Goal: Task Accomplishment & Management: Complete application form

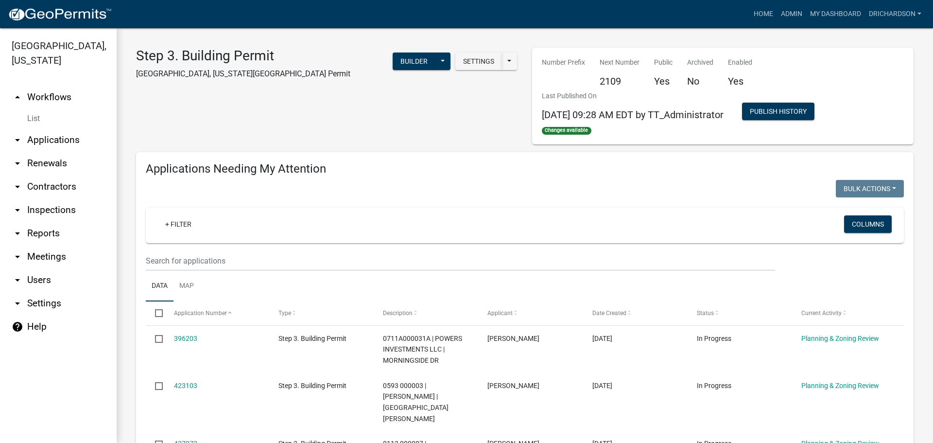
select select "1: 25"
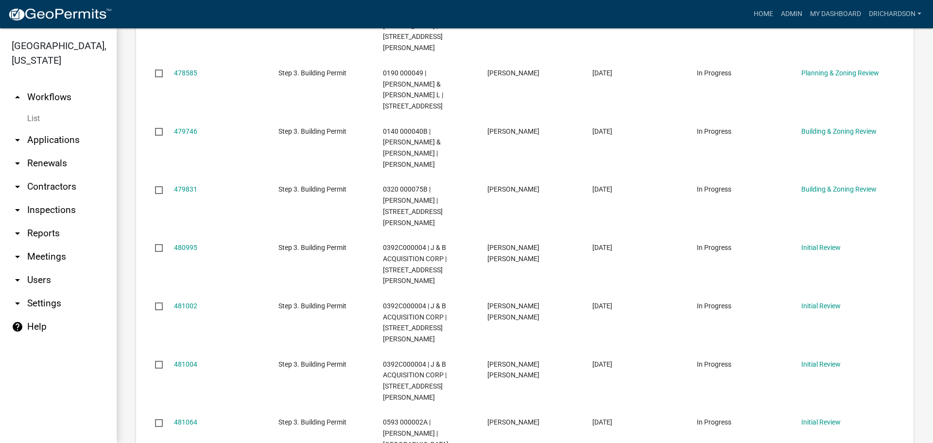
click at [44, 198] on link "arrow_drop_down Inspections" at bounding box center [58, 209] width 117 height 23
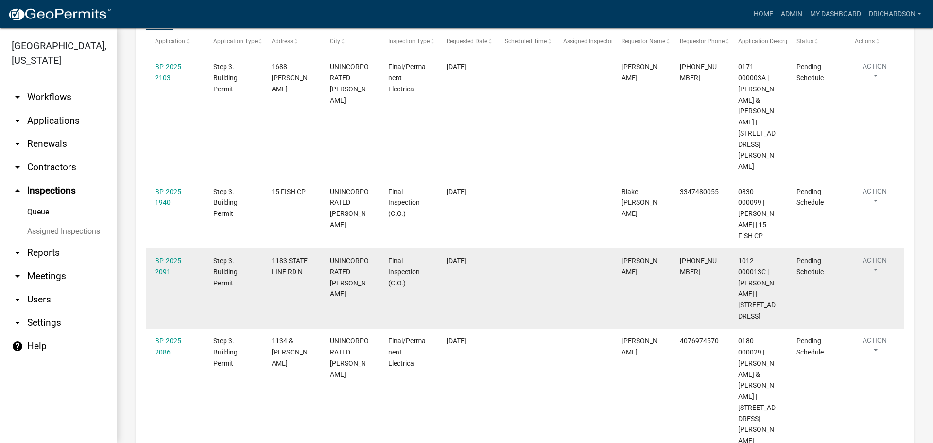
scroll to position [144, 0]
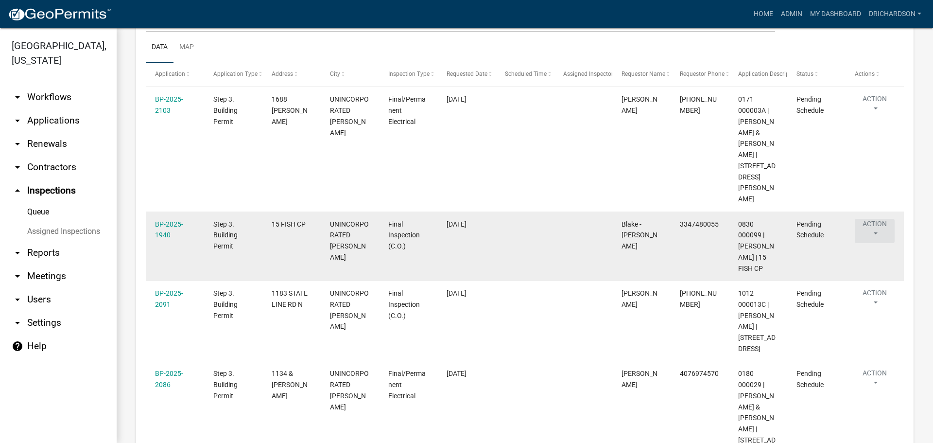
click at [874, 219] on button "Action" at bounding box center [875, 231] width 40 height 24
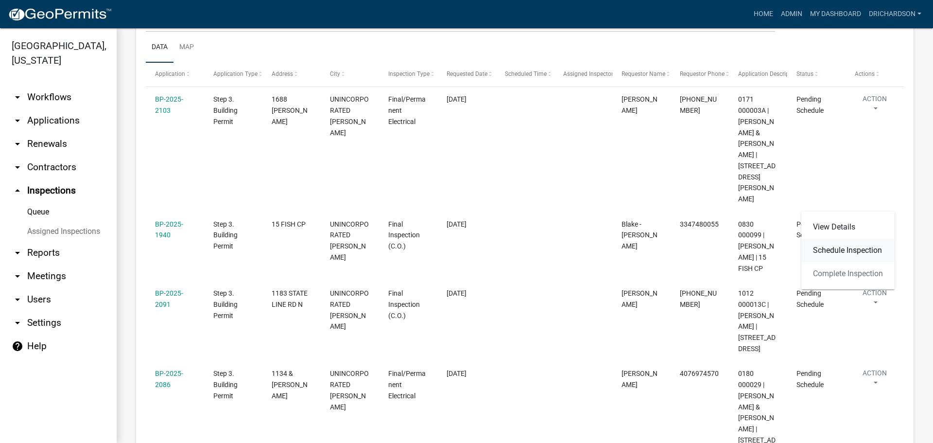
click at [870, 252] on link "Schedule Inspection" at bounding box center [847, 250] width 93 height 23
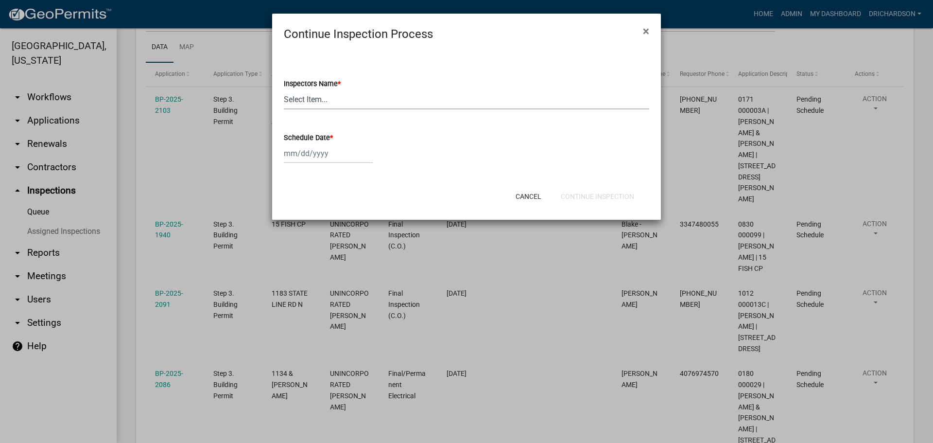
click at [317, 95] on select "Select Item... whuff (William Huff) drichardson (Douglas Richardson) knorred (K…" at bounding box center [466, 99] width 365 height 20
select select "a5a5a9dc-14a5-4192-801a-4b6ec73e6000"
click at [284, 89] on select "Select Item... [PERSON_NAME] ([PERSON_NAME]) drichardson ([PERSON_NAME]) knorre…" at bounding box center [466, 99] width 365 height 20
click at [310, 154] on div at bounding box center [328, 153] width 89 height 20
select select "9"
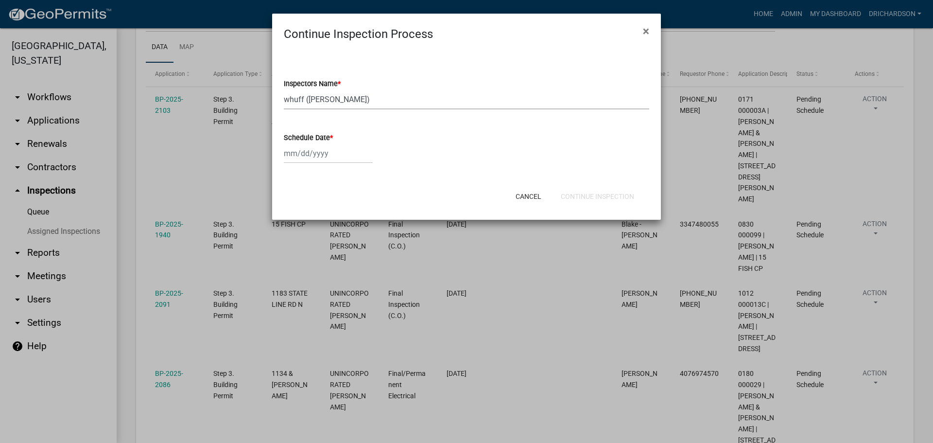
select select "2025"
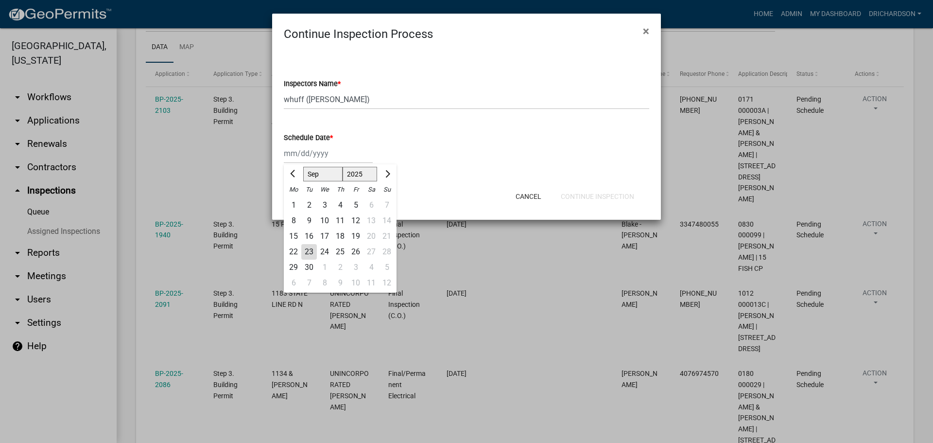
click at [309, 253] on div "23" at bounding box center [309, 252] width 16 height 16
type input "[DATE]"
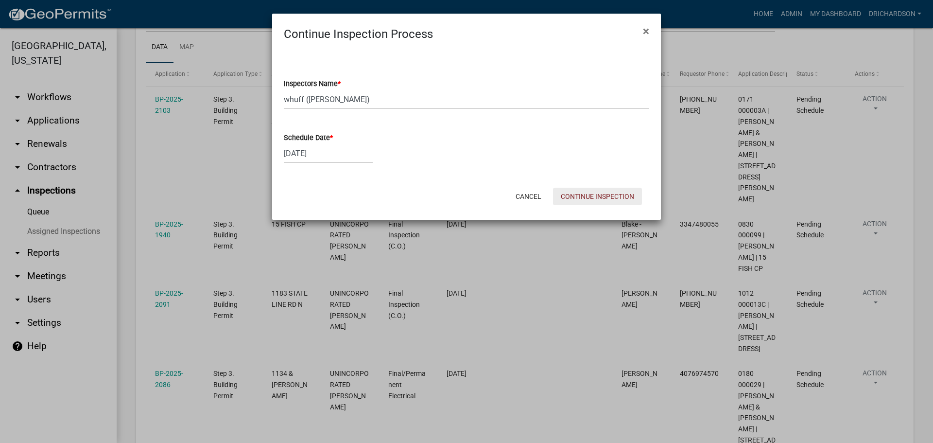
click at [584, 192] on button "Continue Inspection" at bounding box center [597, 196] width 89 height 17
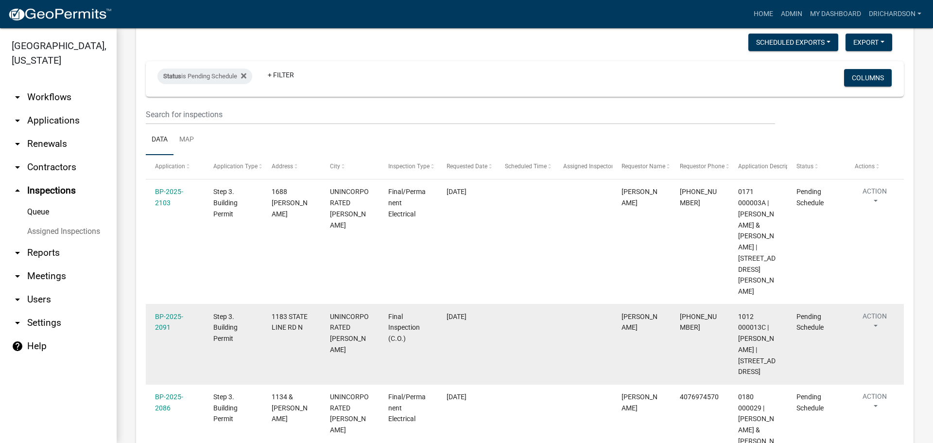
scroll to position [194, 0]
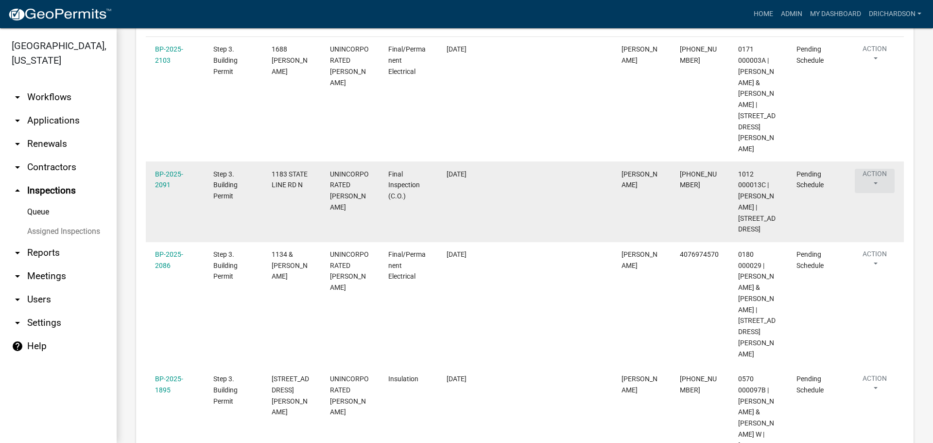
click at [875, 169] on button "Action" at bounding box center [875, 181] width 40 height 24
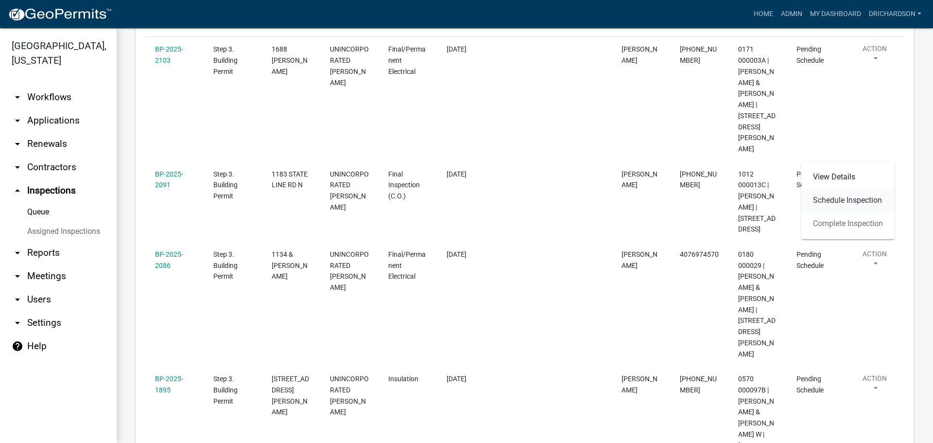
click at [847, 200] on link "Schedule Inspection" at bounding box center [847, 200] width 93 height 23
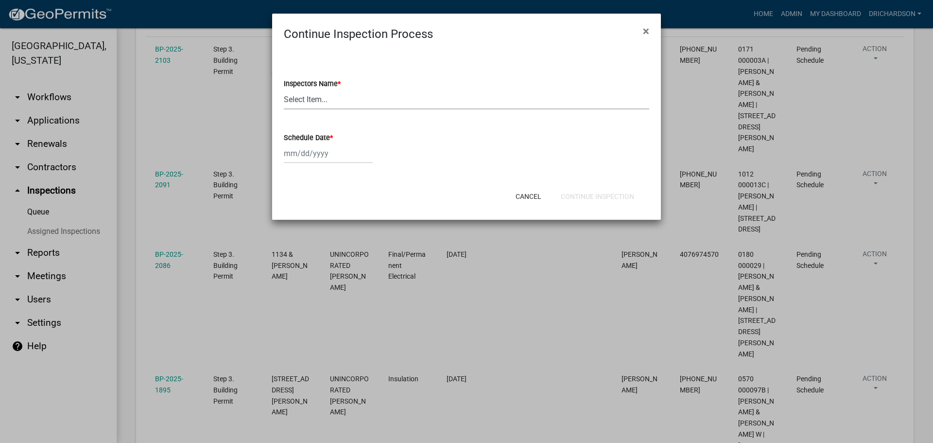
click at [306, 103] on select "Select Item... whuff (William Huff) drichardson (Douglas Richardson) knorred (K…" at bounding box center [466, 99] width 365 height 20
select select "a5a5a9dc-14a5-4192-801a-4b6ec73e6000"
click at [284, 89] on select "Select Item... whuff (William Huff) drichardson (Douglas Richardson) knorred (K…" at bounding box center [466, 99] width 365 height 20
click at [325, 154] on div at bounding box center [328, 153] width 89 height 20
select select "9"
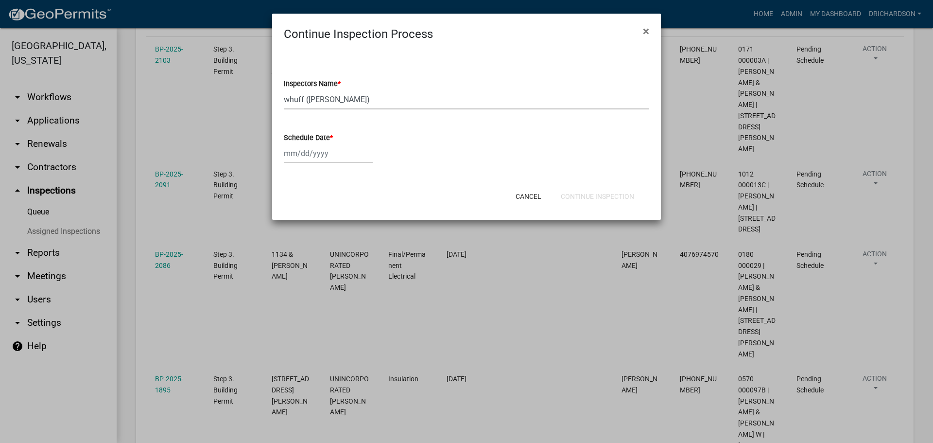
select select "2025"
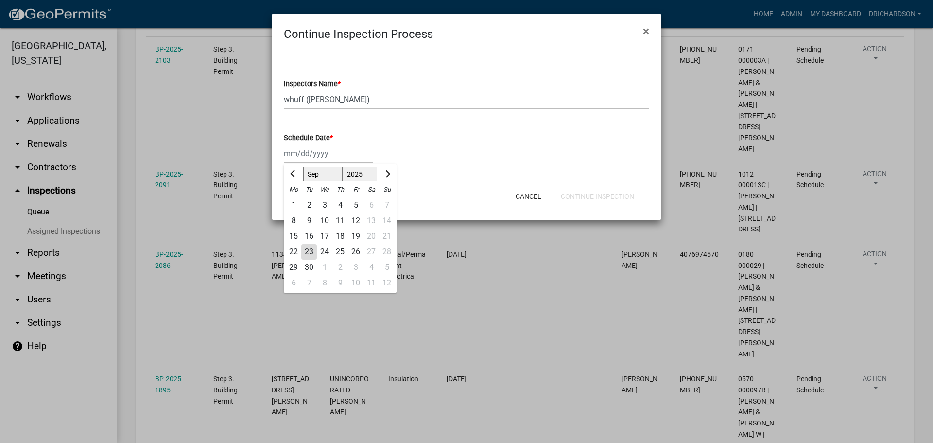
click at [311, 254] on div "23" at bounding box center [309, 252] width 16 height 16
type input "09/23/2025"
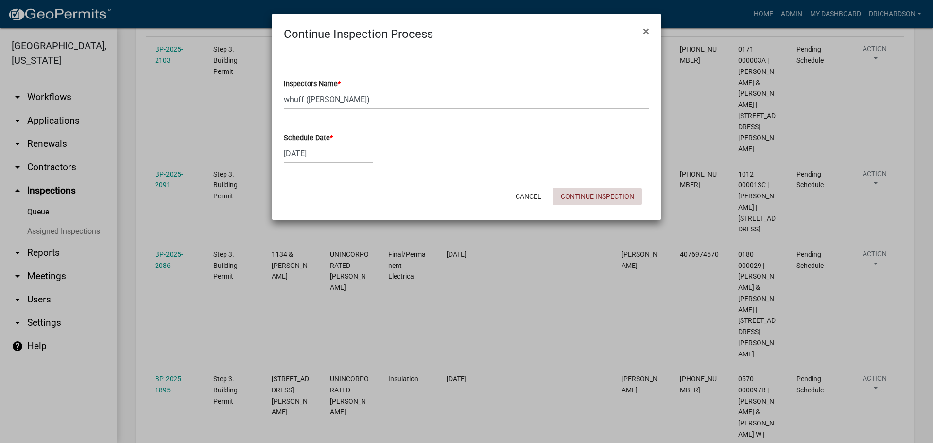
click at [565, 200] on button "Continue Inspection" at bounding box center [597, 196] width 89 height 17
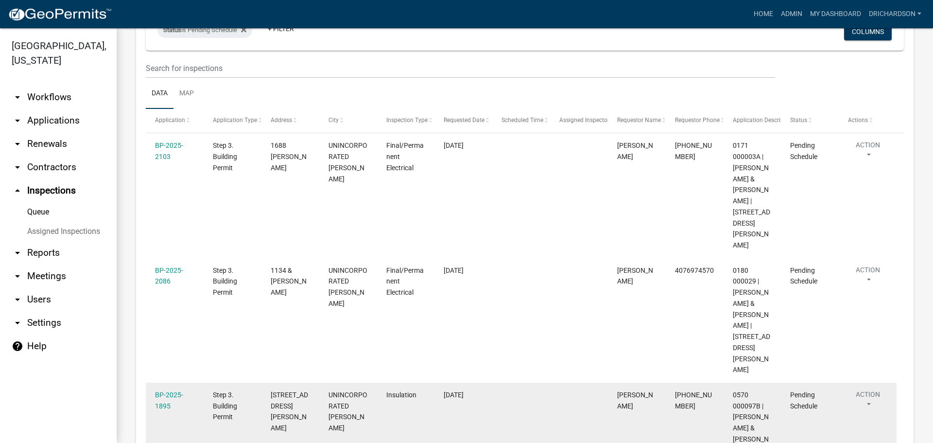
scroll to position [97, 0]
click at [866, 390] on button "Action" at bounding box center [868, 402] width 40 height 24
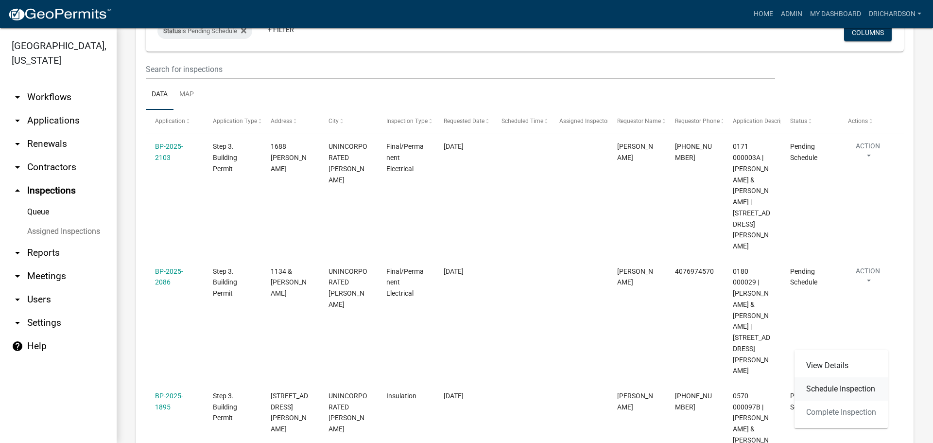
click at [837, 390] on link "Schedule Inspection" at bounding box center [841, 388] width 93 height 23
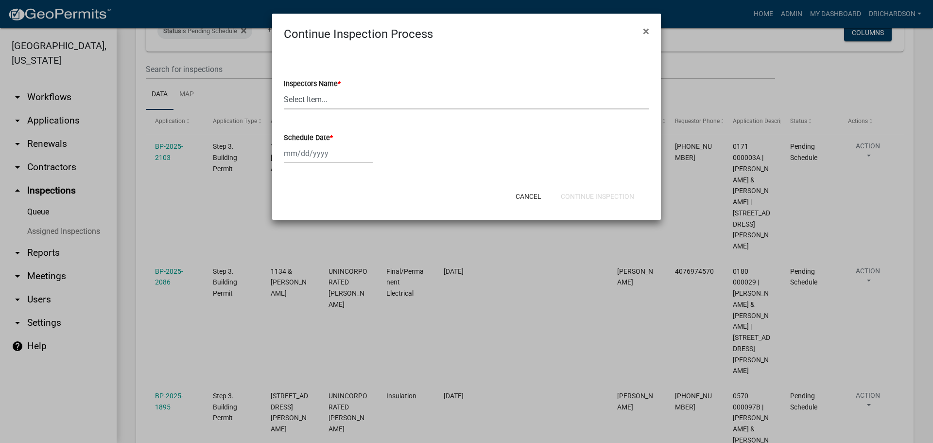
click at [352, 101] on select "Select Item... [PERSON_NAME] ([PERSON_NAME]) drichardson ([PERSON_NAME]) knorre…" at bounding box center [466, 99] width 365 height 20
select select "e20251c8-f858-4aed-a4a0-52e27fd5066e"
click at [284, 89] on select "Select Item... whuff (William Huff) drichardson (Douglas Richardson) knorred (K…" at bounding box center [466, 99] width 365 height 20
select select "9"
select select "2025"
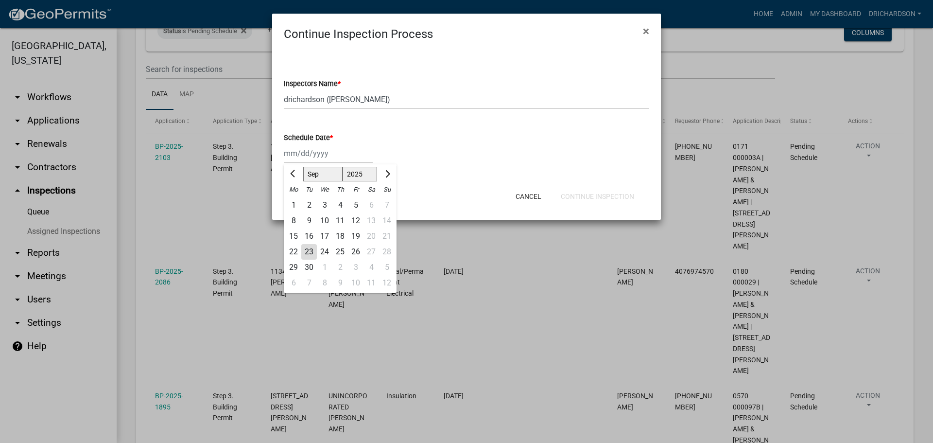
drag, startPoint x: 336, startPoint y: 156, endPoint x: 335, endPoint y: 163, distance: 7.4
click at [336, 157] on div "Jan Feb Mar Apr May Jun Jul Aug Sep Oct Nov Dec 1525 1526 1527 1528 1529 1530 1…" at bounding box center [328, 153] width 89 height 20
click at [312, 253] on div "23" at bounding box center [309, 252] width 16 height 16
type input "09/23/2025"
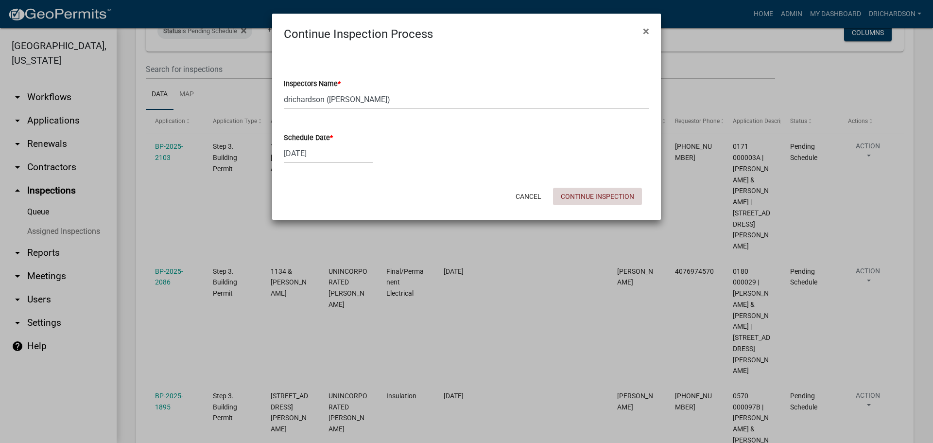
click at [612, 202] on button "Continue Inspection" at bounding box center [597, 196] width 89 height 17
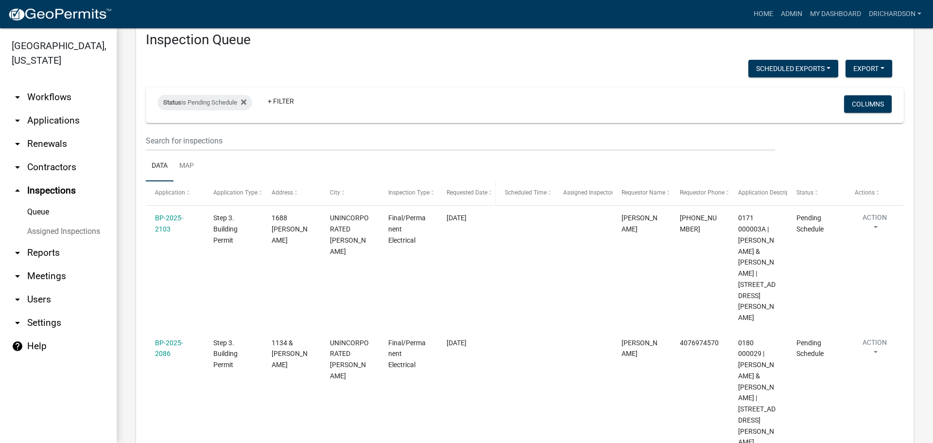
scroll to position [38, 0]
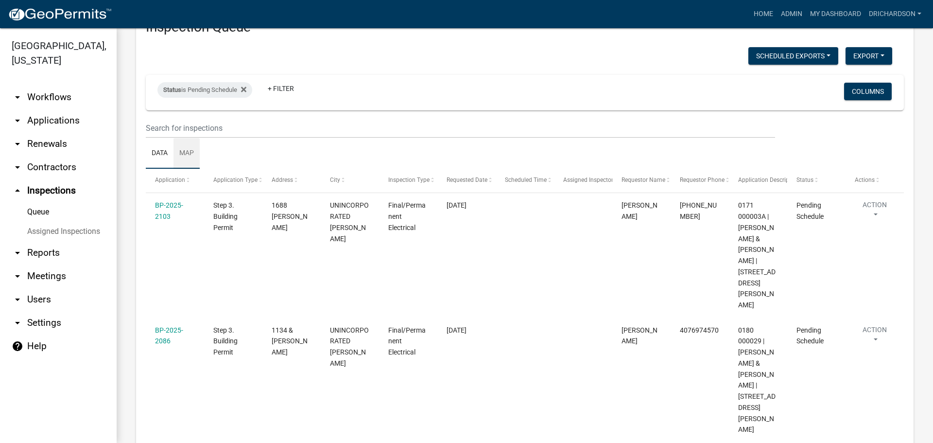
click at [185, 147] on link "Map" at bounding box center [186, 153] width 26 height 31
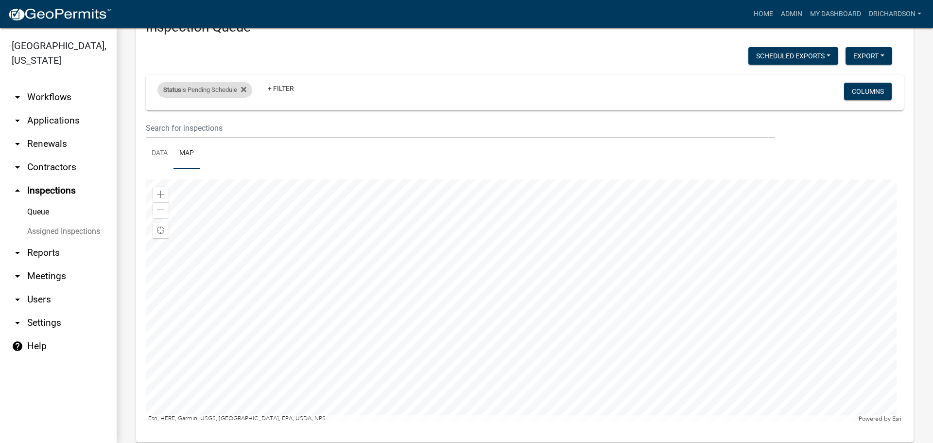
drag, startPoint x: 195, startPoint y: 80, endPoint x: 200, endPoint y: 86, distance: 8.0
click at [195, 80] on div "Status is Pending Schedule + Filter" at bounding box center [400, 92] width 500 height 25
click at [202, 86] on div "Status is Pending Schedule" at bounding box center [204, 90] width 95 height 16
click at [200, 124] on select "Select an option Pending Schedule Pending Inspection Approved Denied Deleted Vo…" at bounding box center [205, 126] width 97 height 20
select select "1"
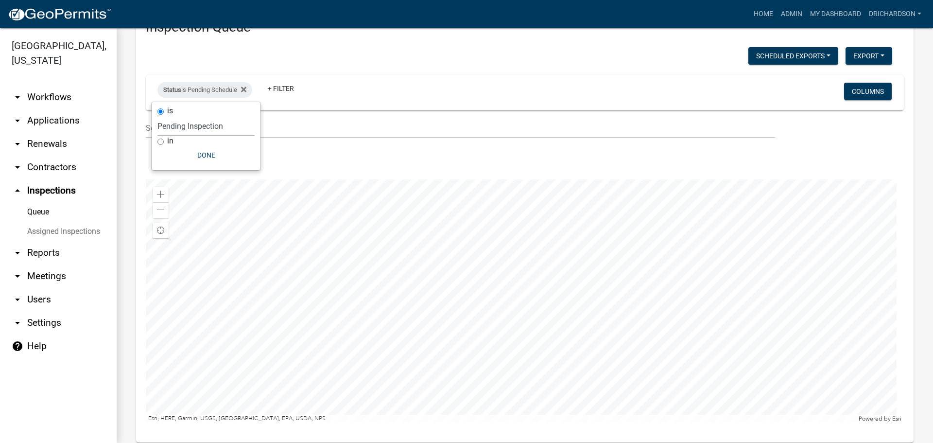
click at [159, 116] on select "Select an option Pending Schedule Pending Inspection Approved Denied Deleted Vo…" at bounding box center [205, 126] width 97 height 20
click at [301, 162] on ul "Data Map" at bounding box center [525, 153] width 758 height 31
click at [170, 152] on link "Data" at bounding box center [160, 153] width 28 height 31
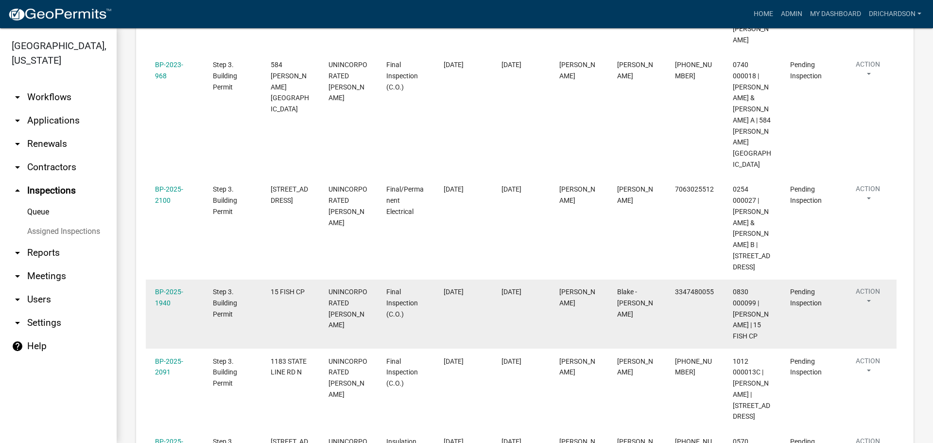
scroll to position [233, 0]
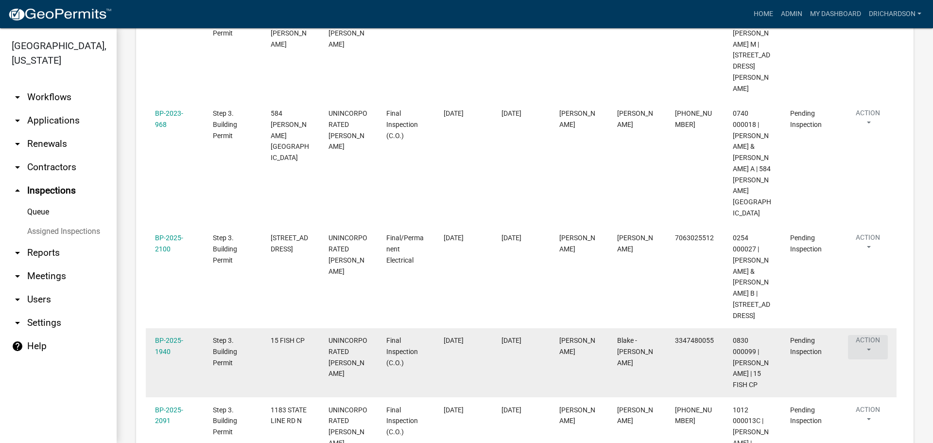
click at [871, 335] on button "Action" at bounding box center [868, 347] width 40 height 24
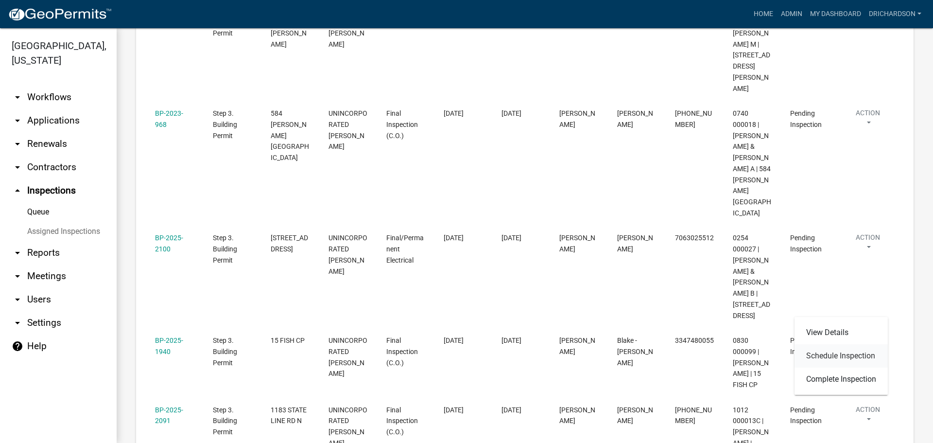
click at [850, 363] on link "Schedule Inspection" at bounding box center [841, 355] width 93 height 23
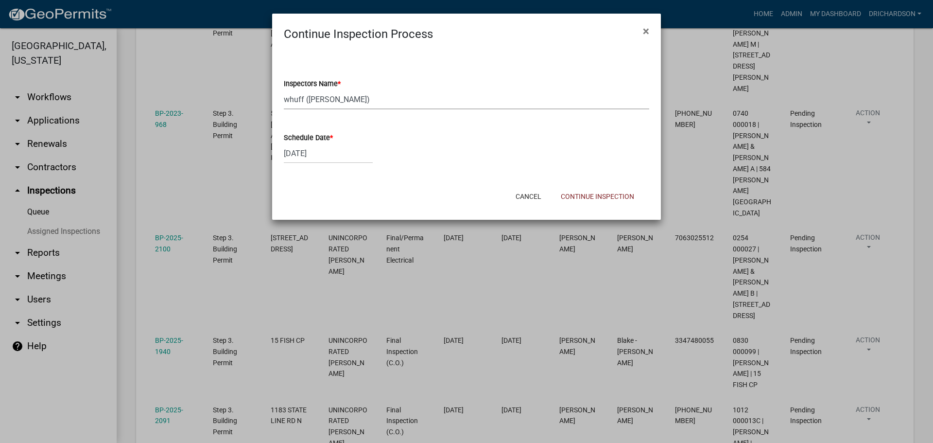
click at [301, 98] on select "Select Item... whuff (William Huff) drichardson (Douglas Richardson) knorred (K…" at bounding box center [466, 99] width 365 height 20
select select "e20251c8-f858-4aed-a4a0-52e27fd5066e"
click at [284, 89] on select "Select Item... whuff (William Huff) drichardson (Douglas Richardson) knorred (K…" at bounding box center [466, 99] width 365 height 20
click at [591, 194] on button "Continue Inspection" at bounding box center [597, 196] width 89 height 17
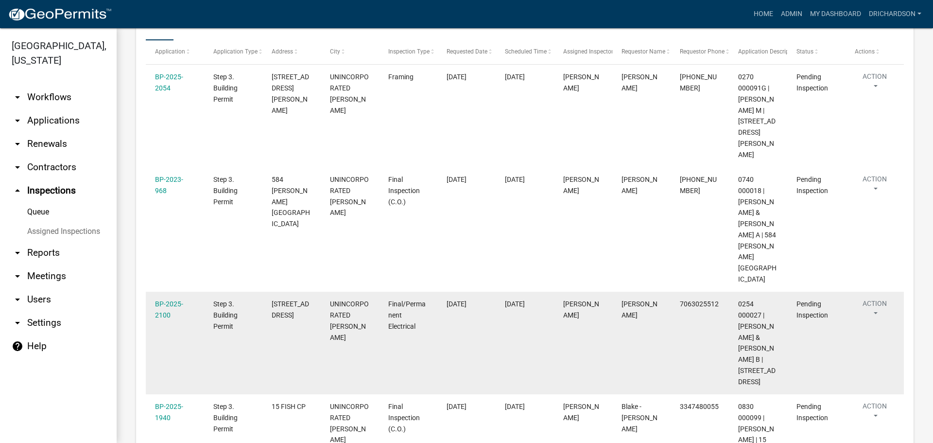
scroll to position [194, 0]
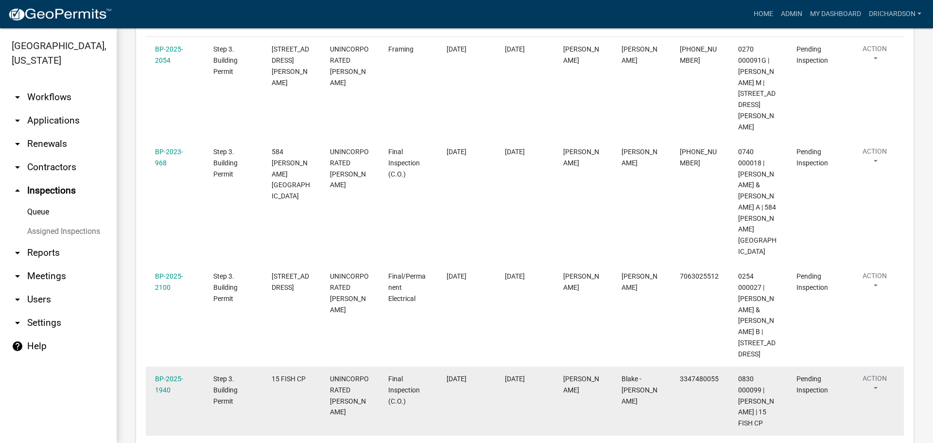
click at [880, 373] on button "Action" at bounding box center [875, 385] width 40 height 24
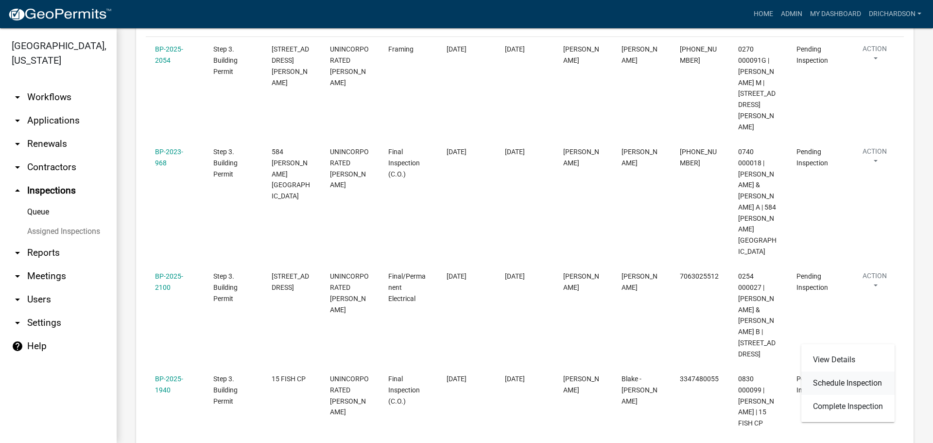
click at [847, 384] on link "Schedule Inspection" at bounding box center [847, 382] width 93 height 23
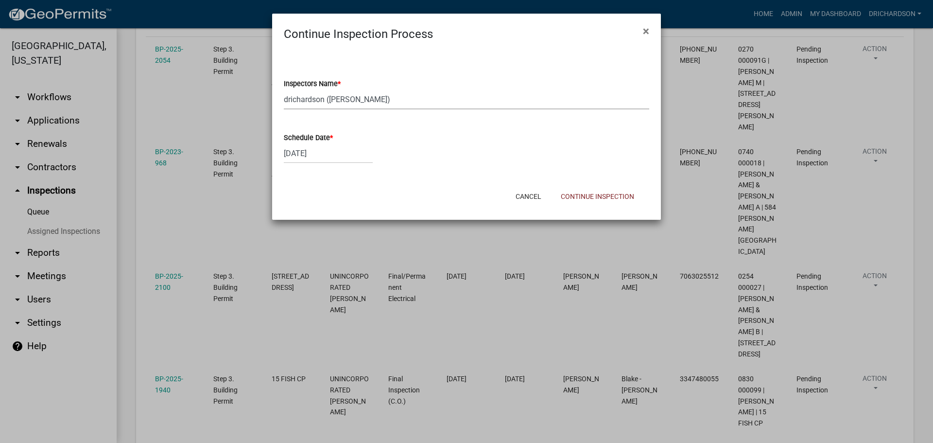
click at [309, 100] on select "Select Item... [PERSON_NAME] ([PERSON_NAME]) drichardson ([PERSON_NAME]) knorre…" at bounding box center [466, 99] width 365 height 20
select select "a5a5a9dc-14a5-4192-801a-4b6ec73e6000"
click at [284, 89] on select "Select Item... [PERSON_NAME] ([PERSON_NAME]) drichardson ([PERSON_NAME]) knorre…" at bounding box center [466, 99] width 365 height 20
click at [587, 196] on button "Continue Inspection" at bounding box center [597, 196] width 89 height 17
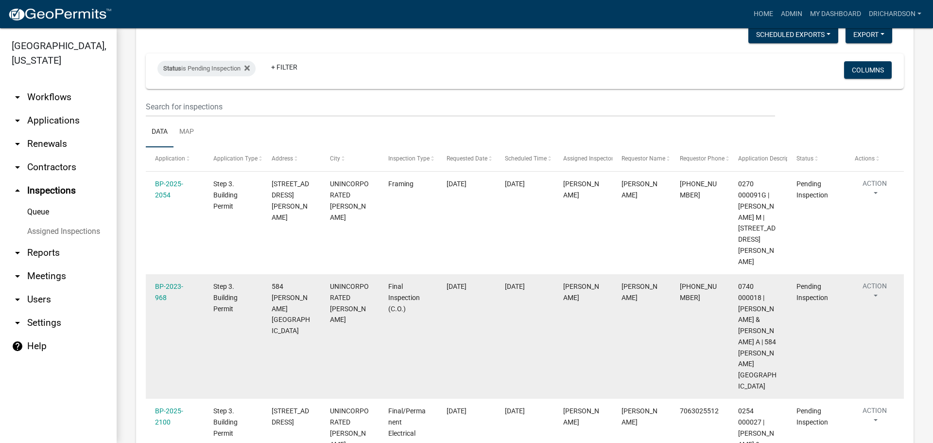
scroll to position [49, 0]
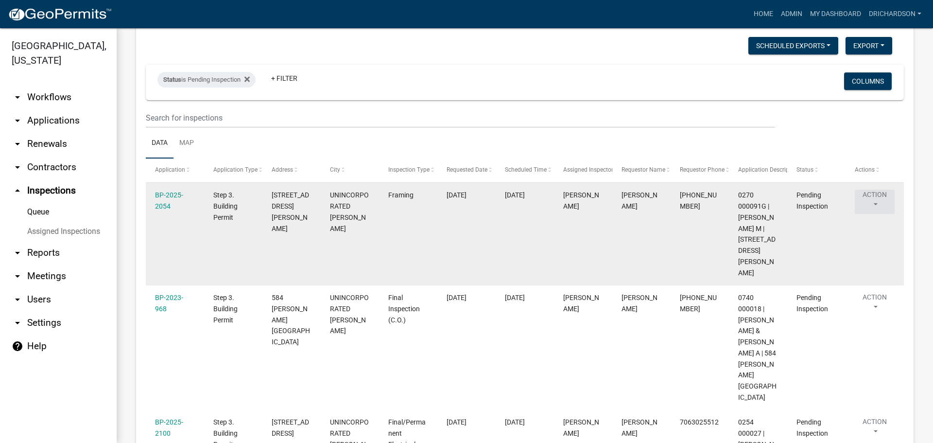
click at [884, 202] on button "Action" at bounding box center [875, 202] width 40 height 24
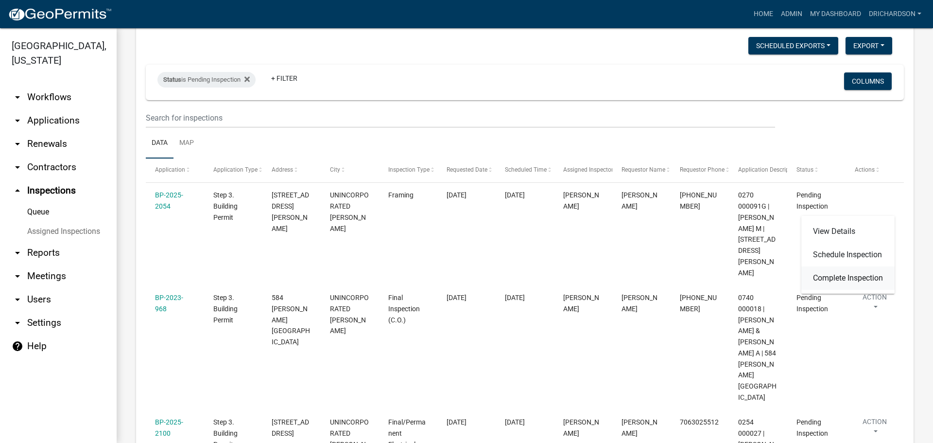
click at [850, 281] on link "Complete Inspection" at bounding box center [847, 277] width 93 height 23
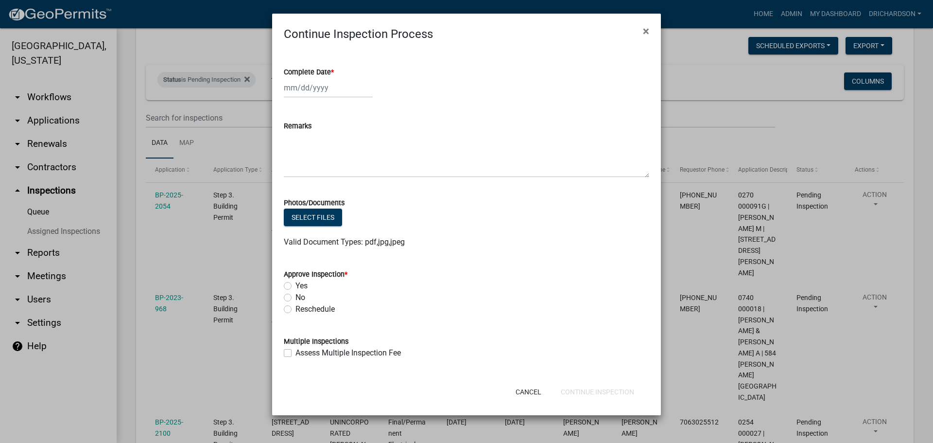
select select "9"
select select "2025"
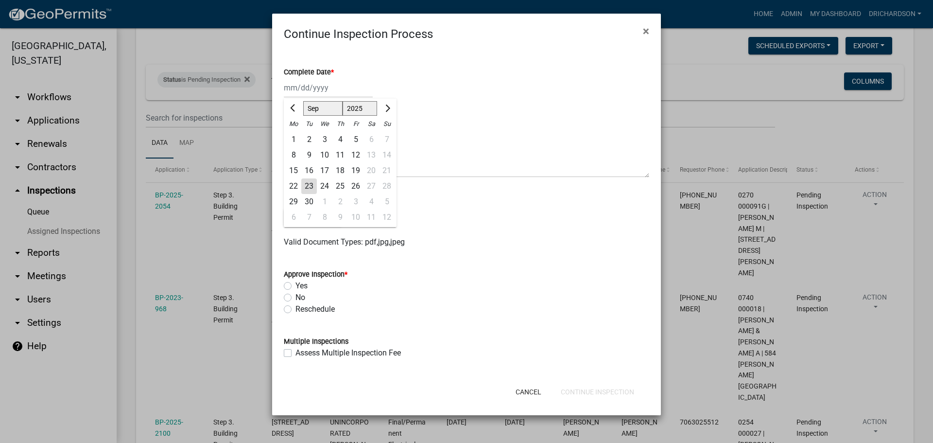
drag, startPoint x: 309, startPoint y: 83, endPoint x: 310, endPoint y: 104, distance: 20.9
click at [309, 83] on div "[PERSON_NAME] Feb Mar Apr [PERSON_NAME][DATE] Oct Nov [DATE] 1526 1527 1528 152…" at bounding box center [328, 88] width 89 height 20
click at [308, 184] on div "23" at bounding box center [309, 186] width 16 height 16
type input "[DATE]"
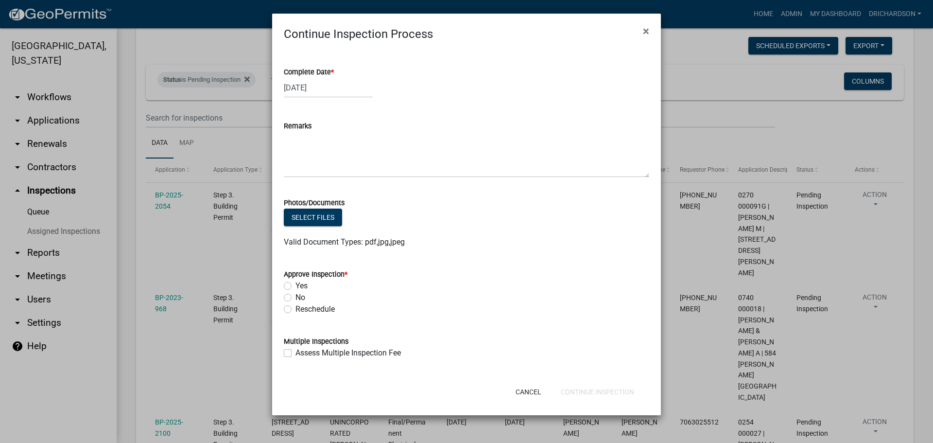
click at [284, 290] on div "Yes" at bounding box center [466, 286] width 365 height 12
click at [295, 284] on label "Yes" at bounding box center [301, 286] width 12 height 12
click at [295, 284] on input "Yes" at bounding box center [298, 283] width 6 height 6
radio input "true"
click at [621, 399] on button "Continue Inspection" at bounding box center [597, 391] width 89 height 17
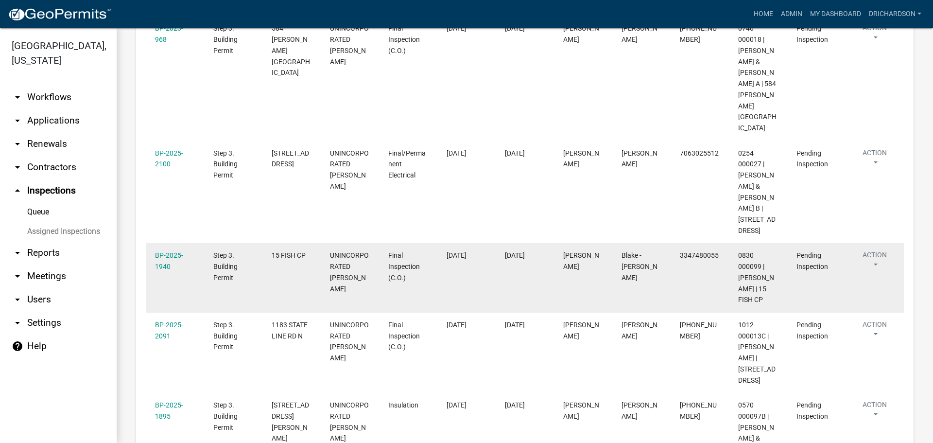
scroll to position [69, 0]
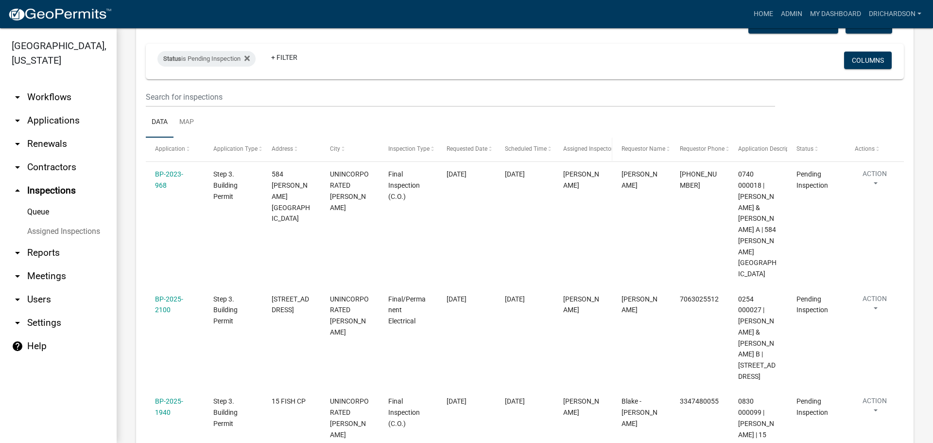
click at [580, 145] on span "Assigned Inspector" at bounding box center [588, 148] width 50 height 7
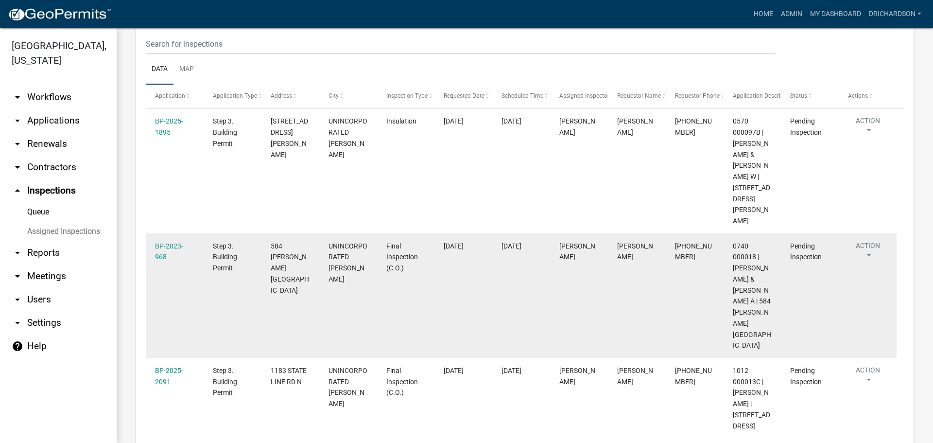
scroll to position [118, 0]
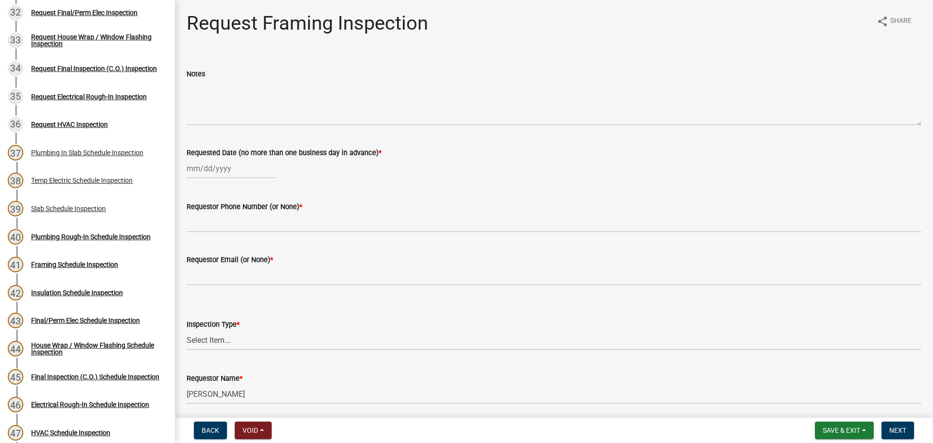
scroll to position [996, 0]
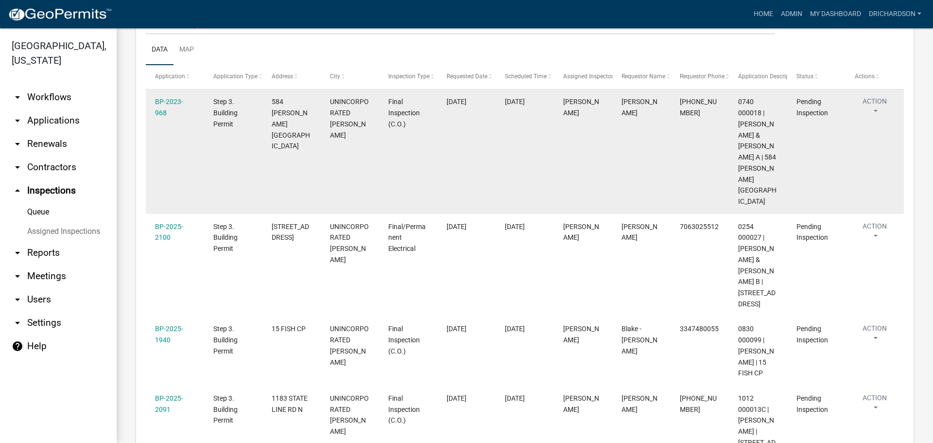
scroll to position [118, 0]
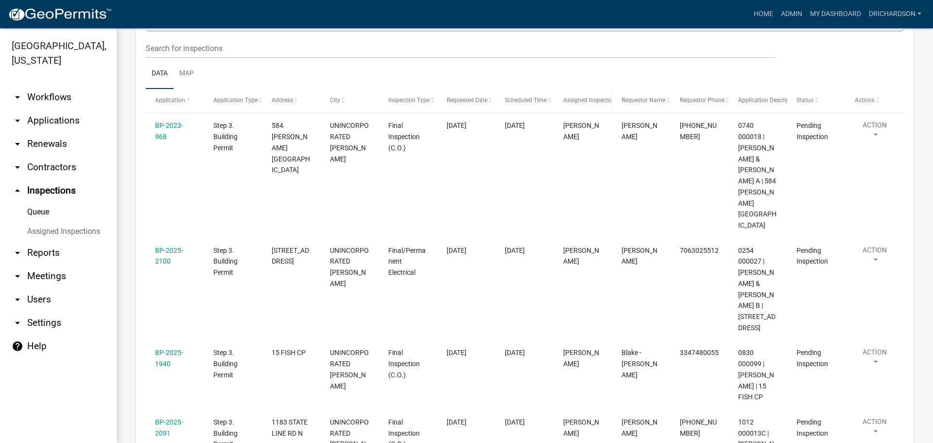
click at [578, 98] on span "Assigned Inspector" at bounding box center [588, 100] width 50 height 7
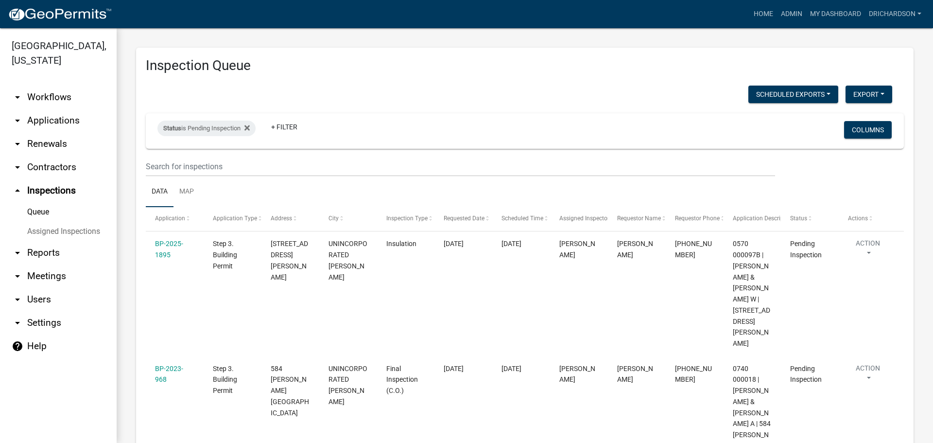
click at [47, 86] on link "arrow_drop_down Workflows" at bounding box center [58, 97] width 117 height 23
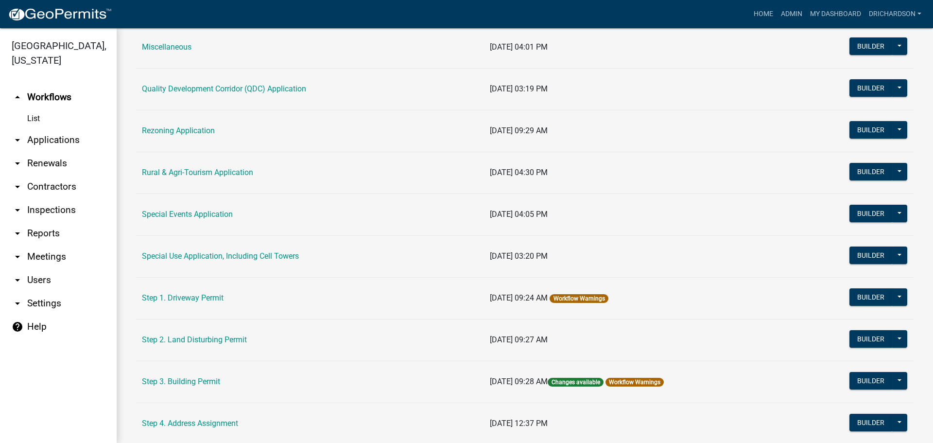
scroll to position [389, 0]
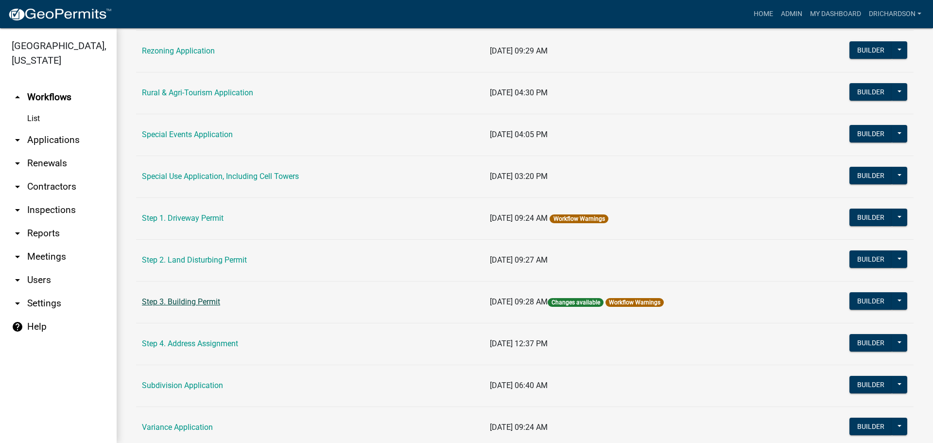
click at [172, 302] on link "Step 3. Building Permit" at bounding box center [181, 301] width 78 height 9
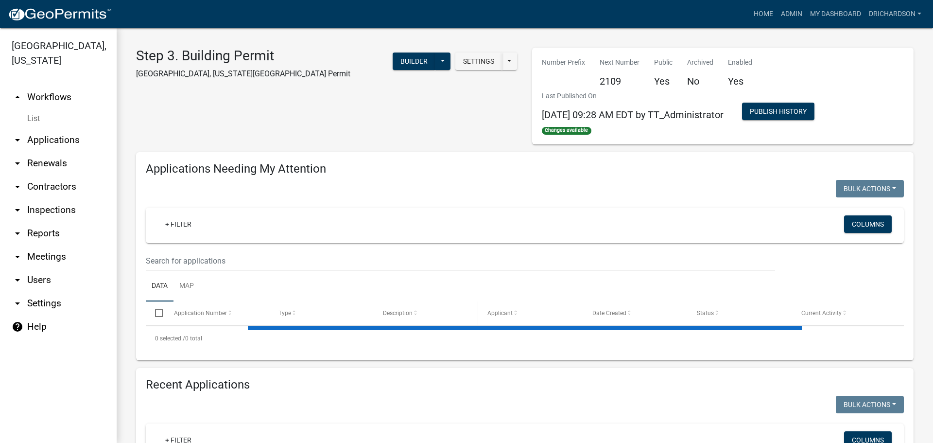
select select "1: 25"
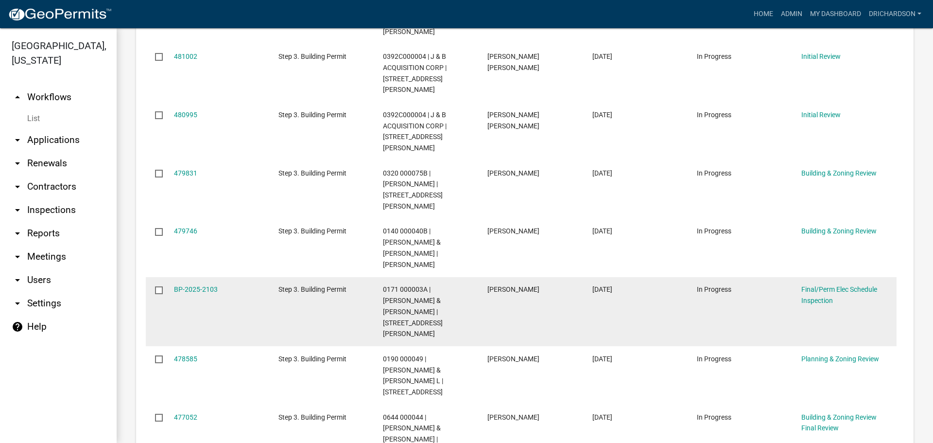
scroll to position [389, 0]
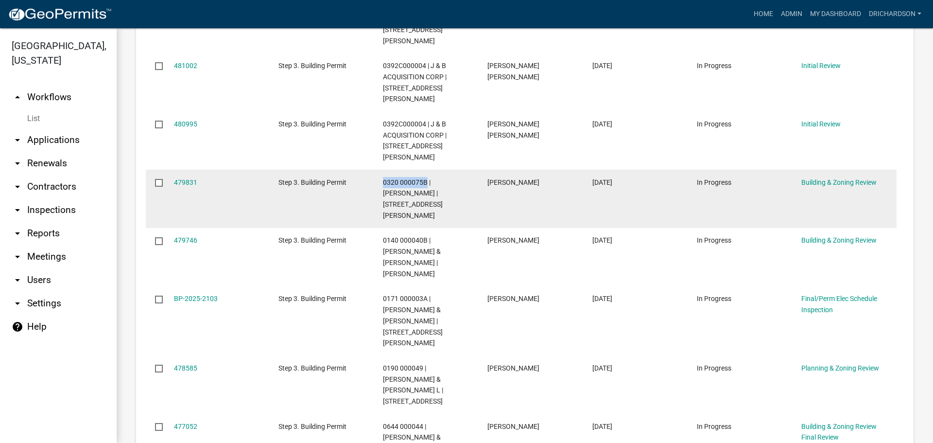
drag, startPoint x: 383, startPoint y: 136, endPoint x: 425, endPoint y: 137, distance: 42.3
click at [425, 178] on span "0320 000075B | THOMPSON RAY E JR | 355 TUCKER RD" at bounding box center [413, 198] width 60 height 41
copy span "0320 000075B"
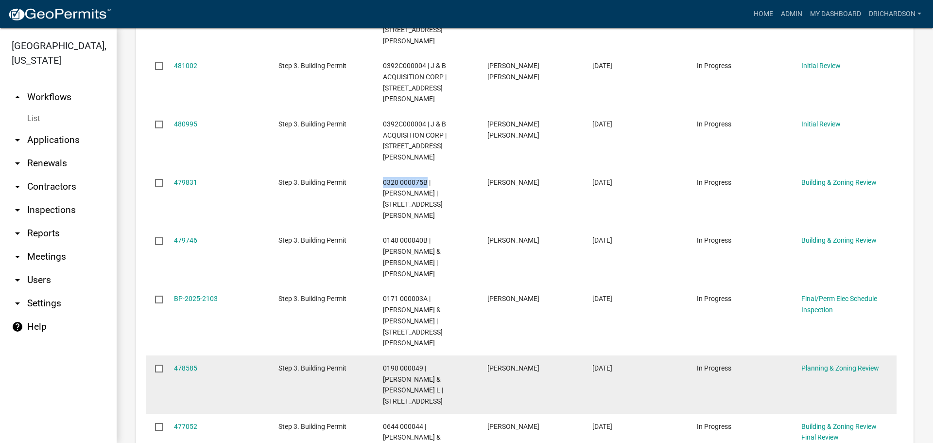
scroll to position [486, 0]
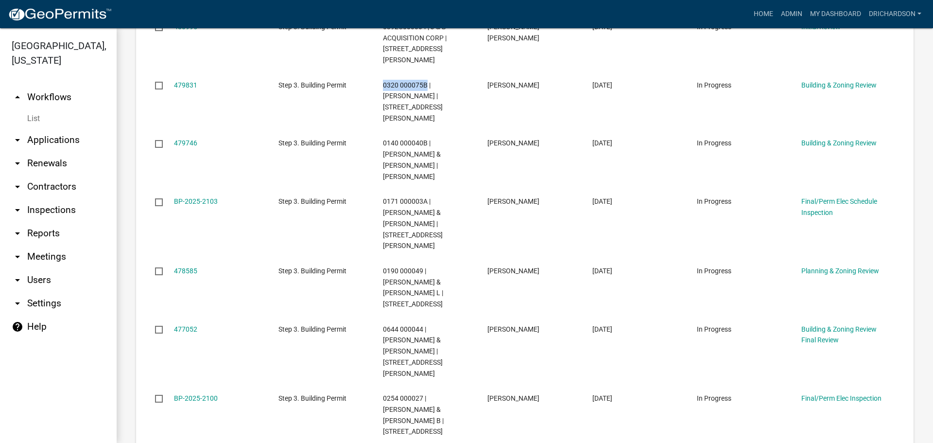
click at [60, 198] on link "arrow_drop_down Inspections" at bounding box center [58, 209] width 117 height 23
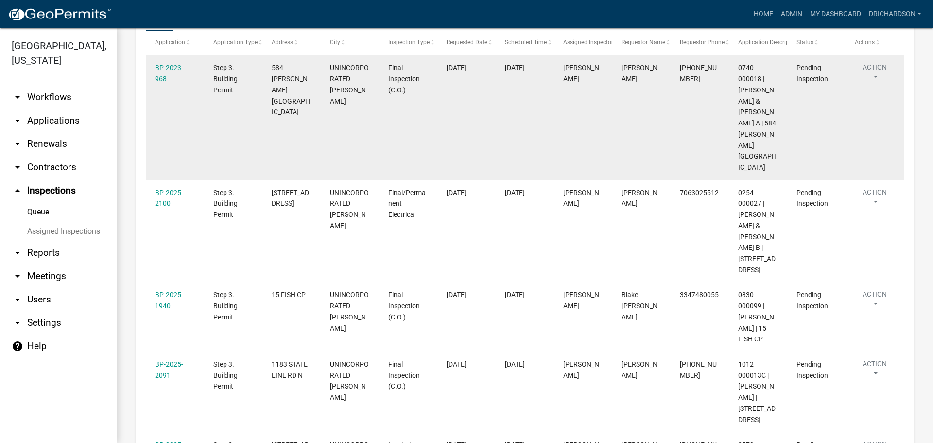
scroll to position [146, 0]
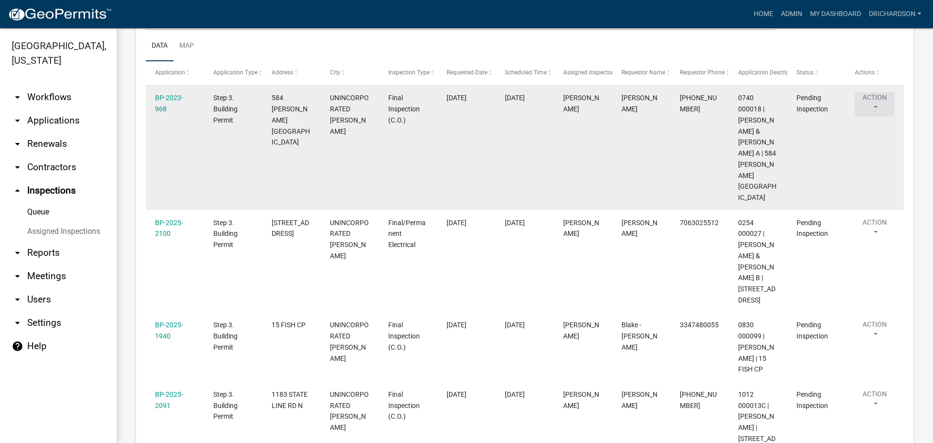
click at [868, 101] on button "Action" at bounding box center [875, 104] width 40 height 24
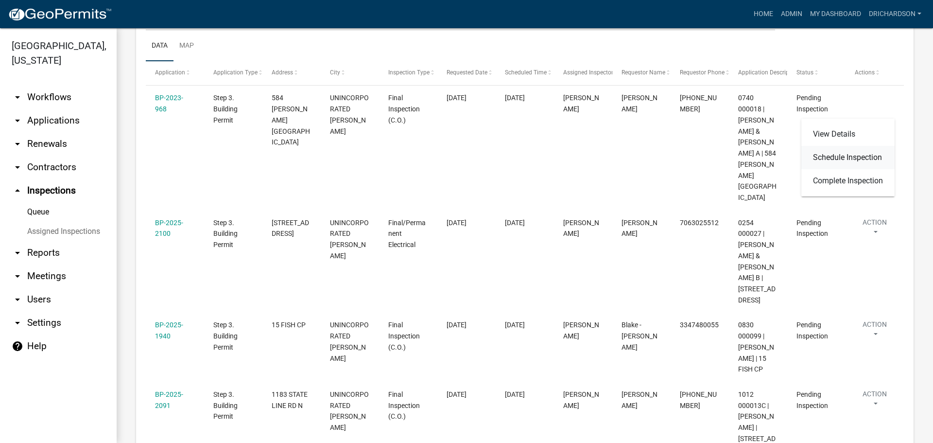
click at [872, 157] on link "Schedule Inspection" at bounding box center [847, 157] width 93 height 23
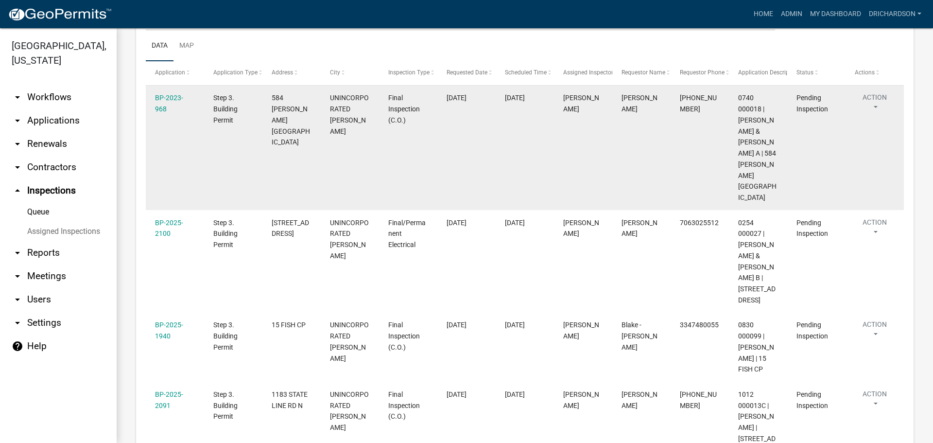
select select "e20251c8-f858-4aed-a4a0-52e27fd5066e"
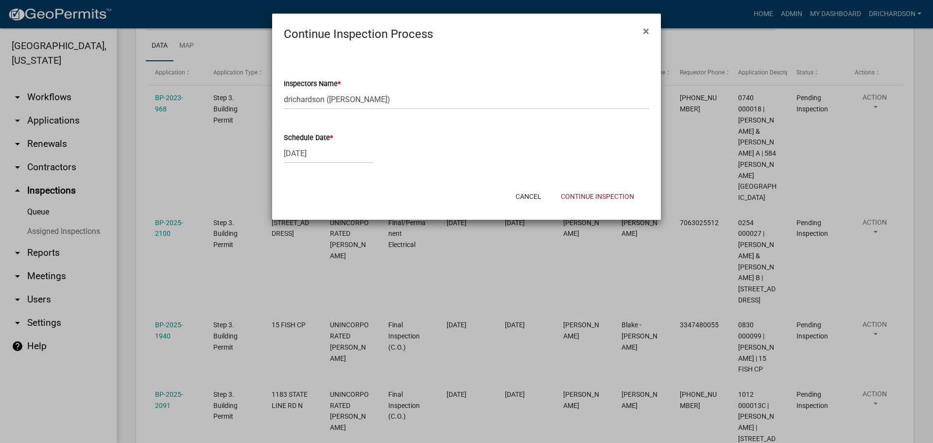
click at [303, 160] on div "[DATE]" at bounding box center [328, 153] width 89 height 20
select select "9"
select select "2025"
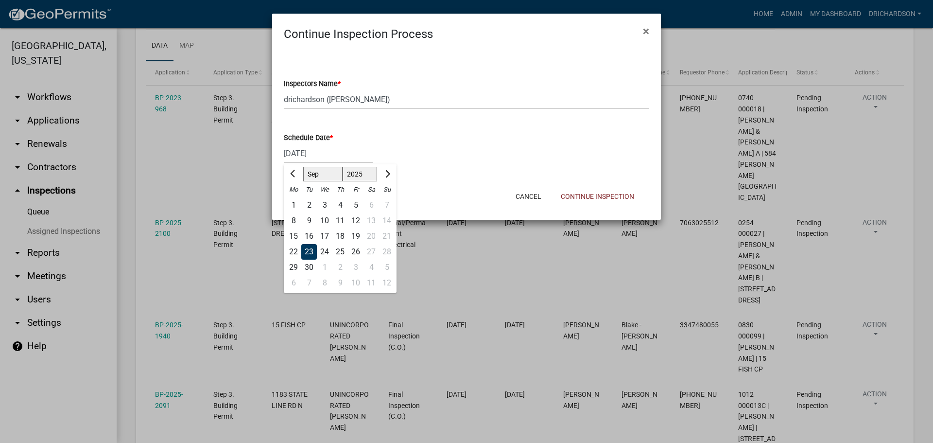
click at [337, 251] on div "25" at bounding box center [340, 252] width 16 height 16
type input "09/25/2025"
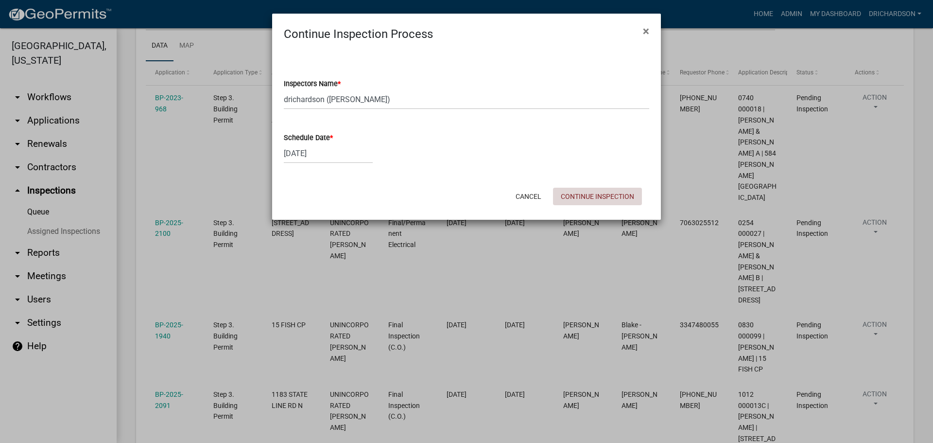
click at [603, 193] on button "Continue Inspection" at bounding box center [597, 196] width 89 height 17
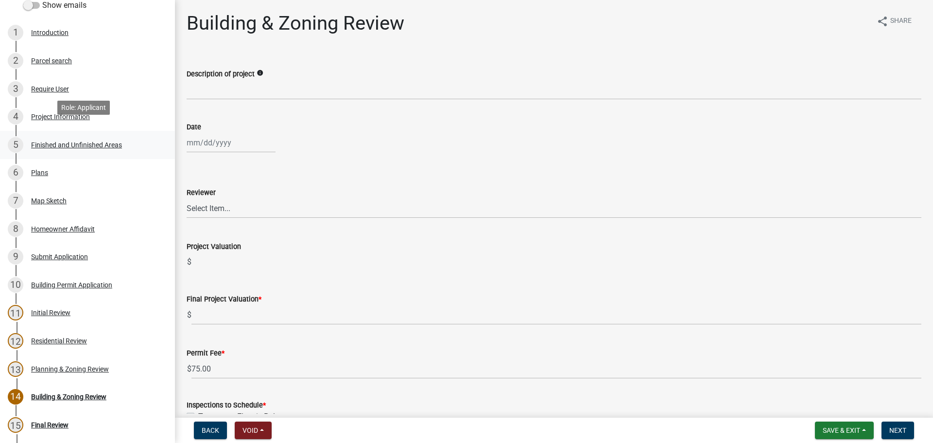
scroll to position [97, 0]
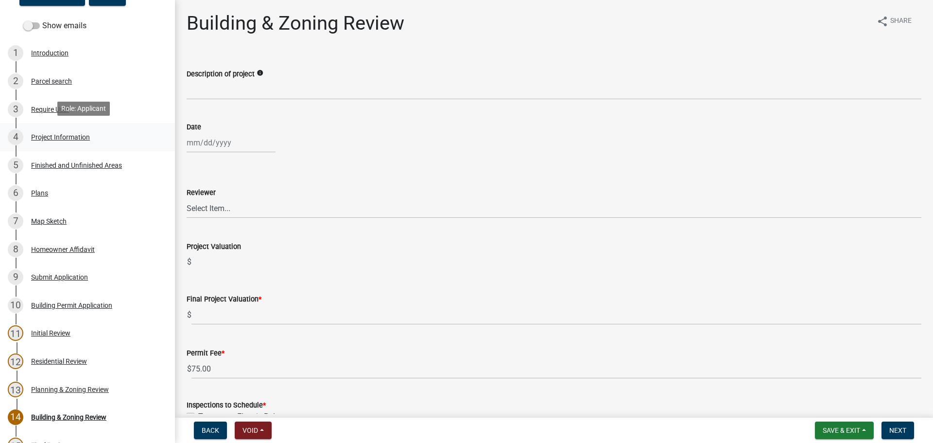
click at [78, 136] on div "Project Information" at bounding box center [60, 137] width 59 height 7
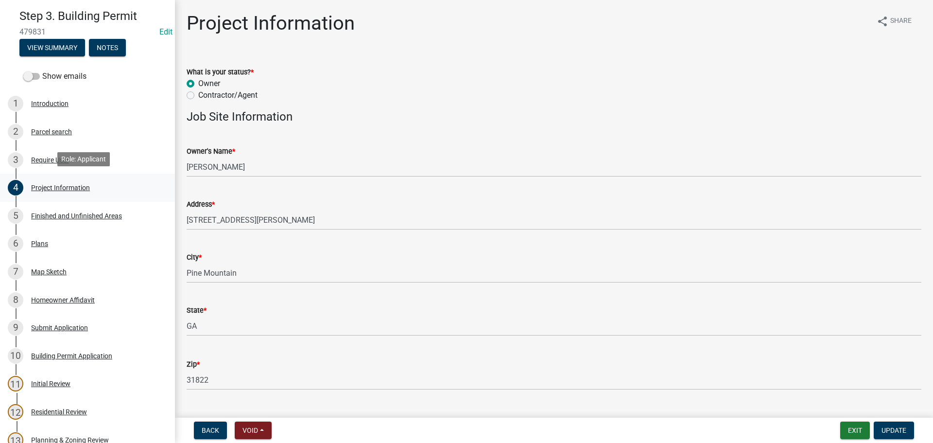
scroll to position [0, 0]
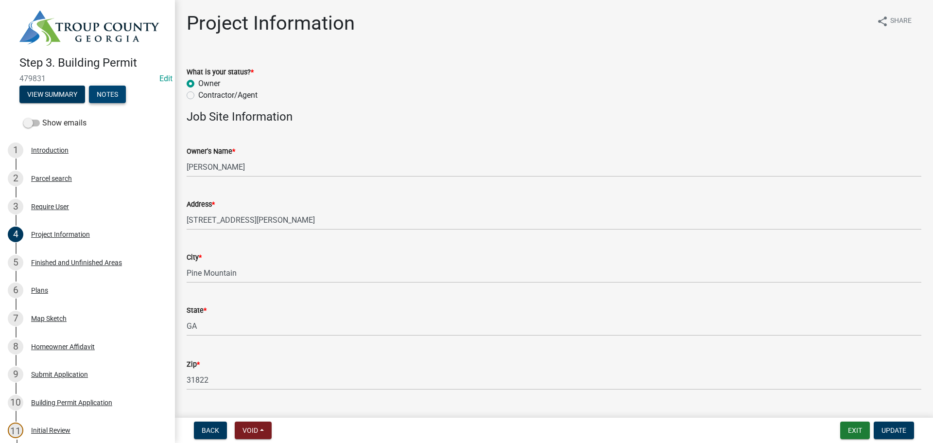
click at [106, 93] on button "Notes" at bounding box center [107, 94] width 37 height 17
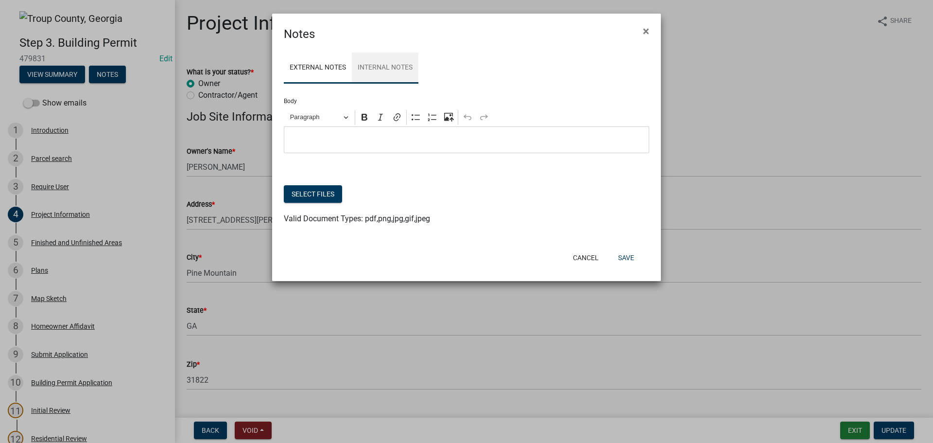
click at [391, 54] on link "Internal Notes" at bounding box center [385, 67] width 67 height 31
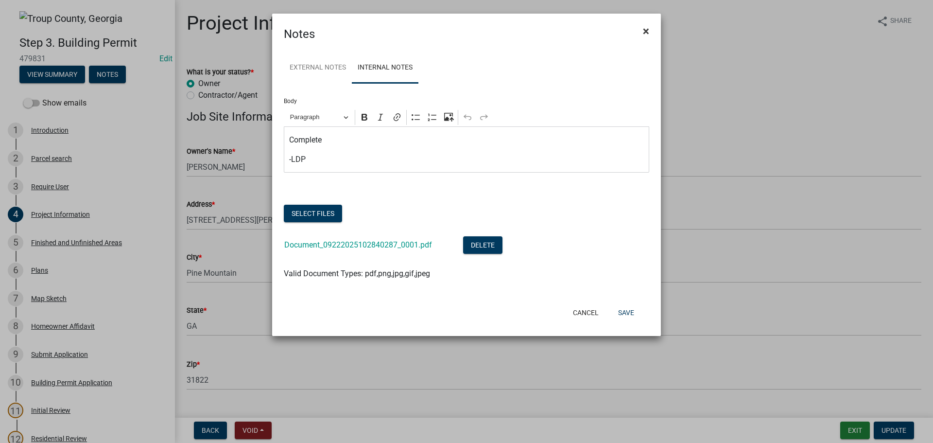
drag, startPoint x: 649, startPoint y: 30, endPoint x: 642, endPoint y: 31, distance: 6.3
click at [646, 31] on span "×" at bounding box center [646, 31] width 6 height 14
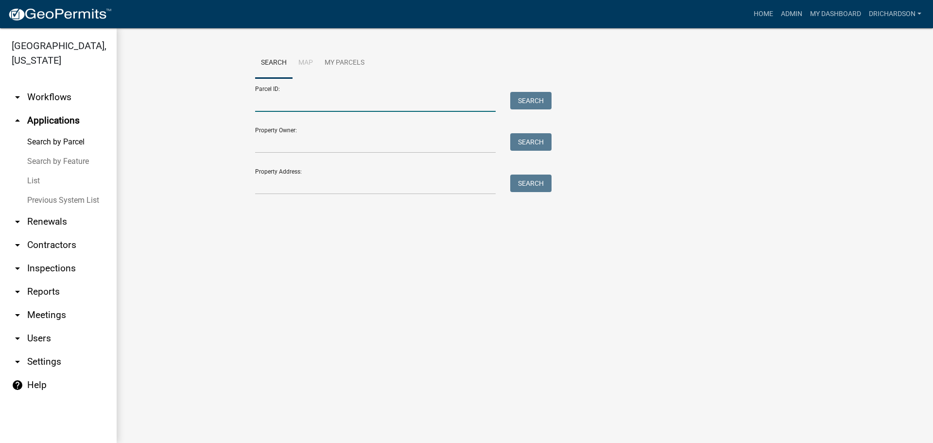
click at [273, 99] on input "Parcel ID:" at bounding box center [375, 102] width 241 height 20
paste input "0320 000075B"
type input "0320 000075B"
click at [539, 93] on button "Search" at bounding box center [530, 100] width 41 height 17
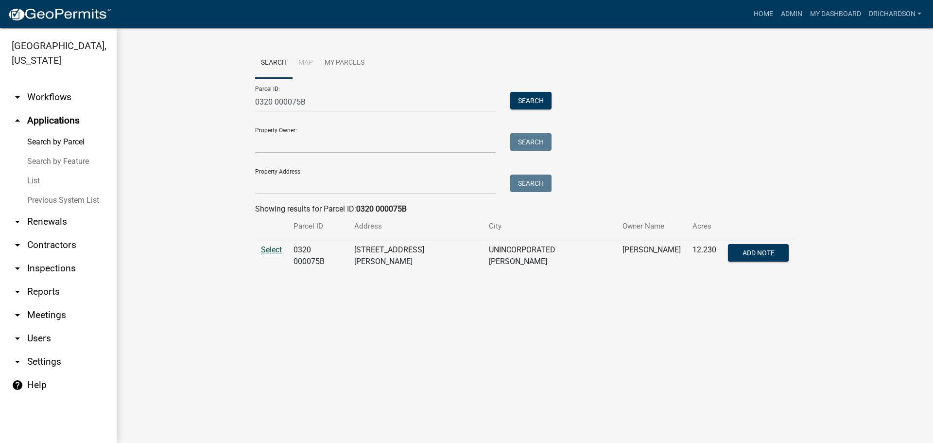
click at [268, 253] on span "Select" at bounding box center [271, 249] width 21 height 9
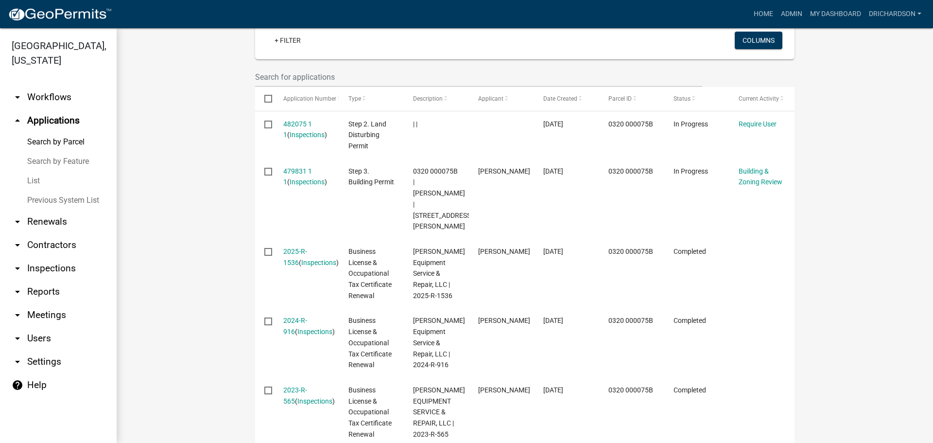
scroll to position [292, 0]
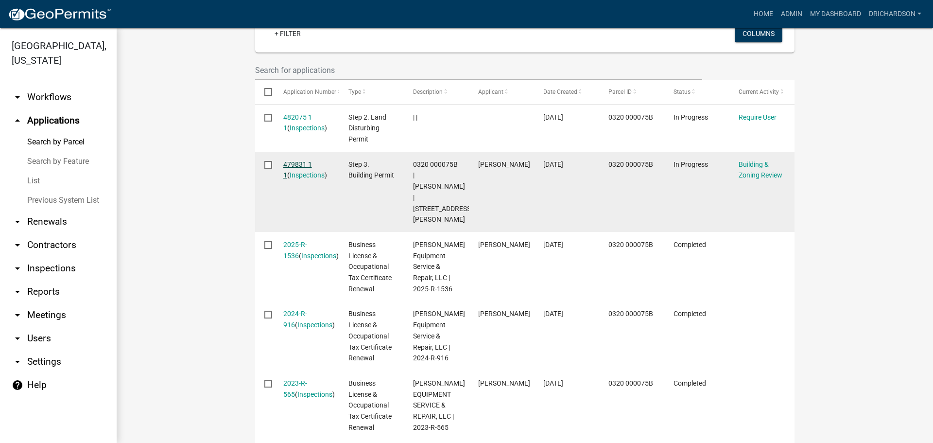
drag, startPoint x: 297, startPoint y: 160, endPoint x: 291, endPoint y: 160, distance: 6.8
click at [291, 160] on link "479831 1 1" at bounding box center [297, 169] width 29 height 19
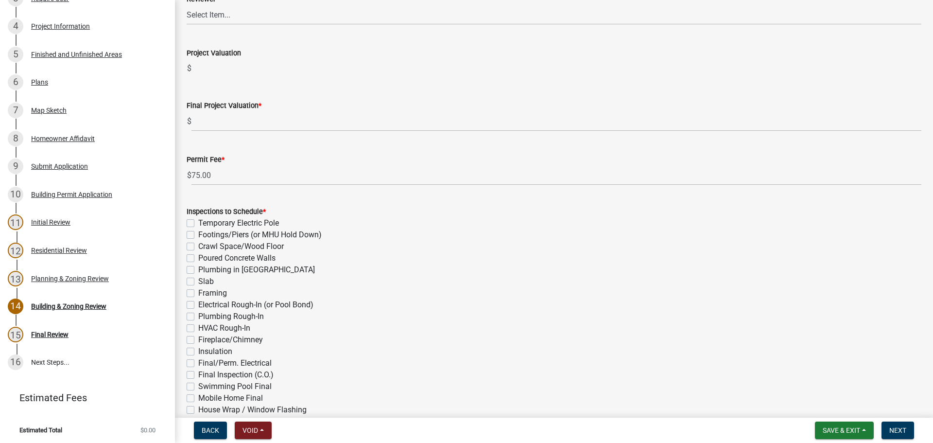
scroll to position [194, 0]
click at [46, 79] on div "Plans" at bounding box center [39, 82] width 17 height 7
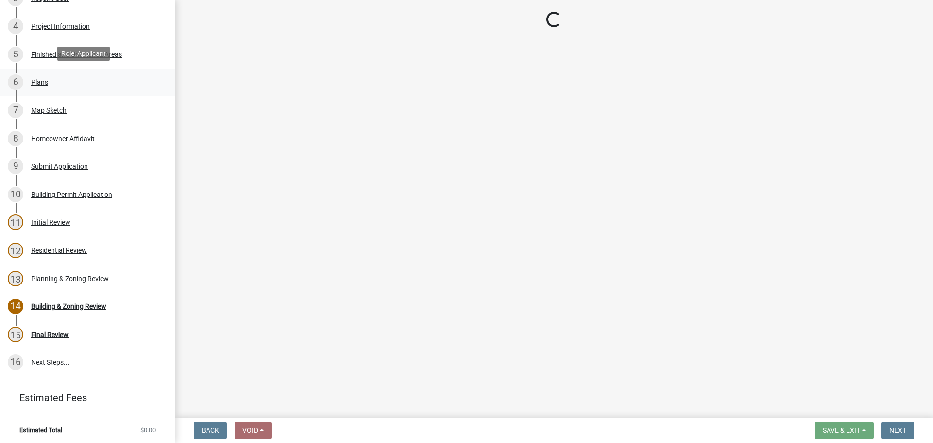
scroll to position [0, 0]
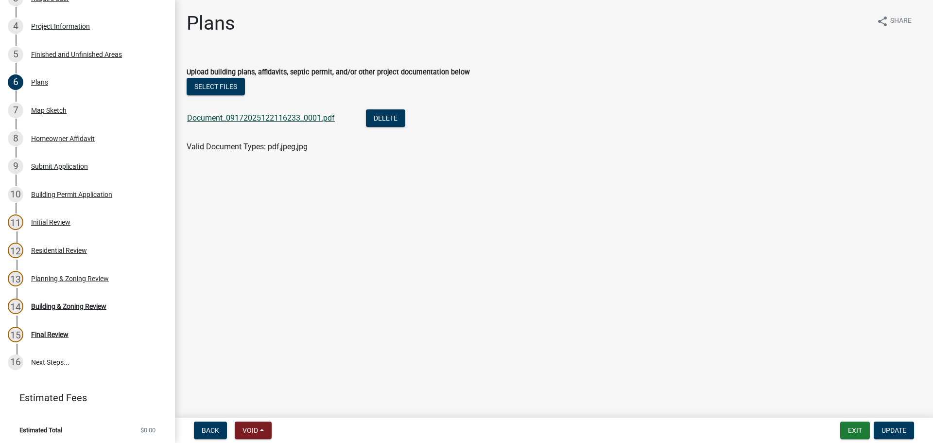
click at [276, 121] on link "Document_09172025122116233_0001.pdf" at bounding box center [261, 117] width 148 height 9
click at [56, 109] on div "Map Sketch" at bounding box center [48, 110] width 35 height 7
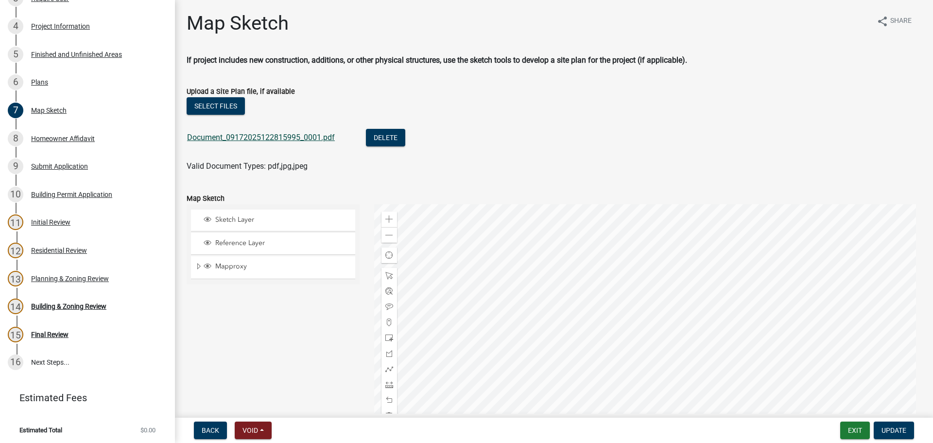
click at [288, 138] on link "Document_09172025122815995_0001.pdf" at bounding box center [261, 137] width 148 height 9
click at [35, 74] on div "6 Plans" at bounding box center [84, 82] width 152 height 16
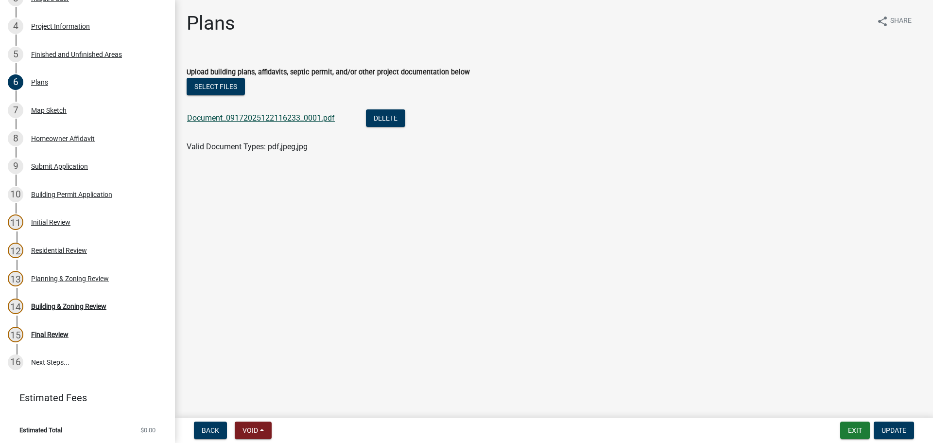
click at [277, 117] on link "Document_09172025122116233_0001.pdf" at bounding box center [261, 117] width 148 height 9
click at [49, 27] on div "Project Information" at bounding box center [60, 26] width 59 height 7
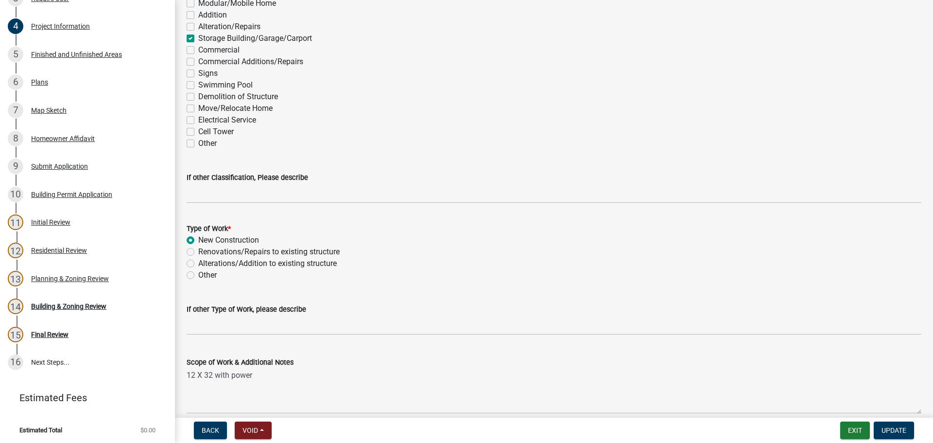
scroll to position [826, 0]
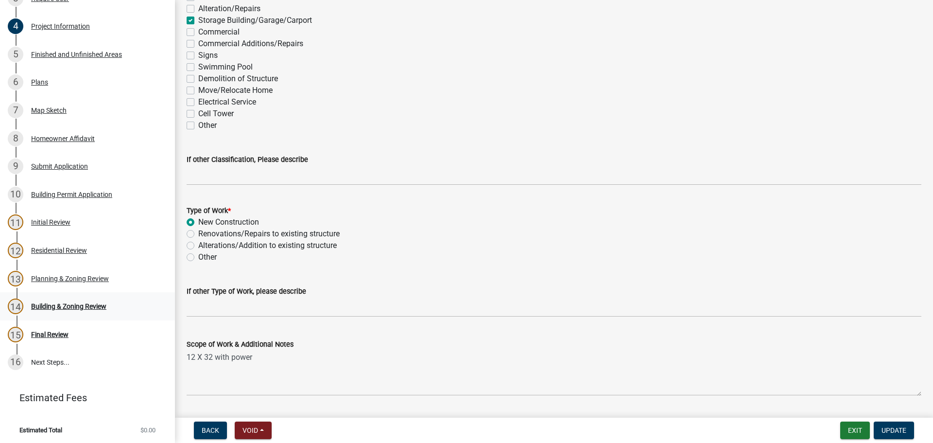
click at [63, 310] on div "14 Building & Zoning Review" at bounding box center [84, 306] width 152 height 16
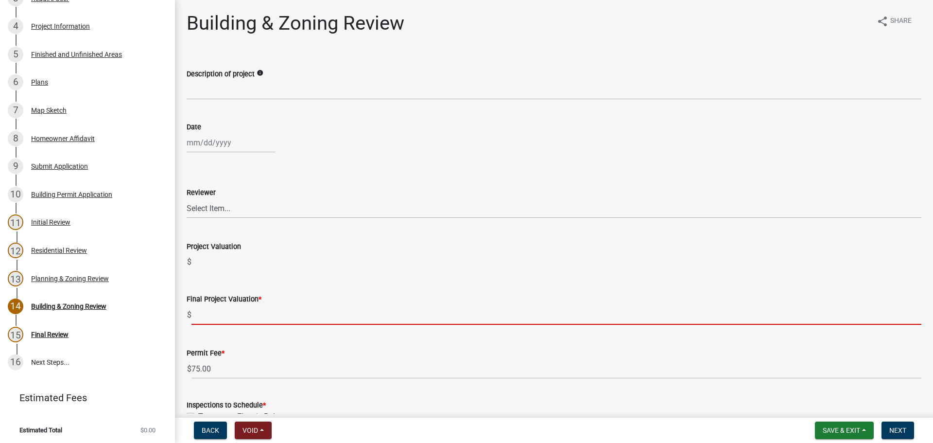
click at [213, 316] on input "text" at bounding box center [556, 315] width 730 height 20
paste input "$7,680.00"
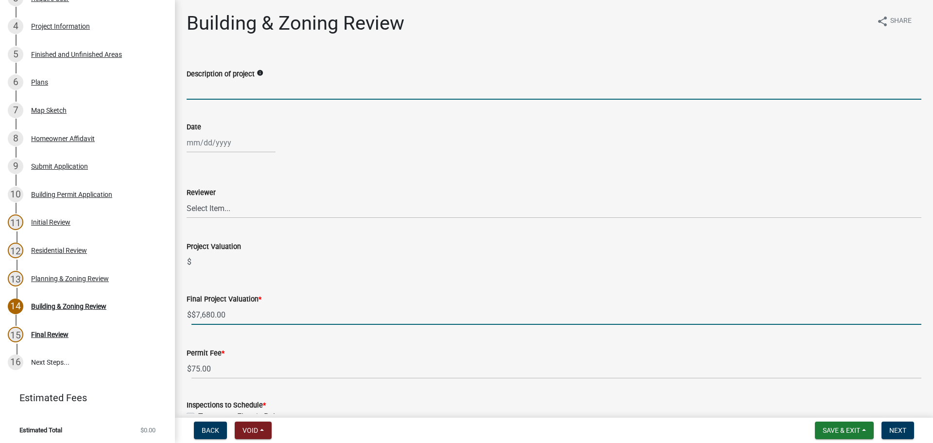
type input "7680"
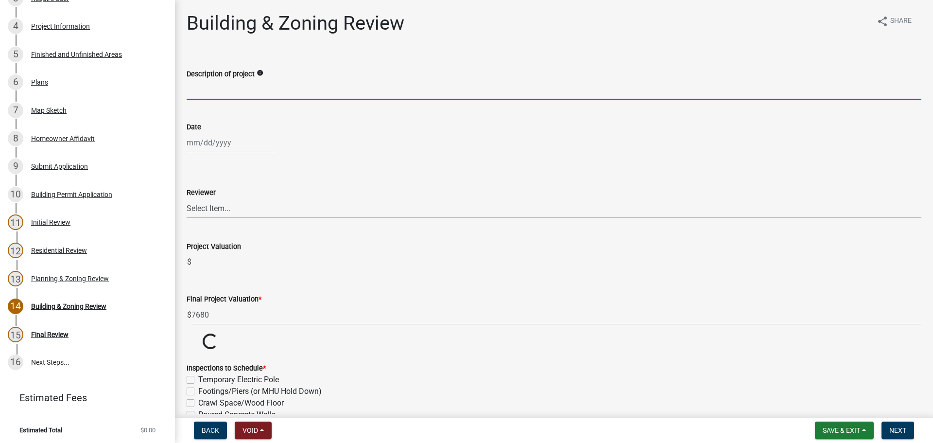
click at [219, 87] on input "Description of project" at bounding box center [554, 90] width 735 height 20
type input "Accessory Structure"
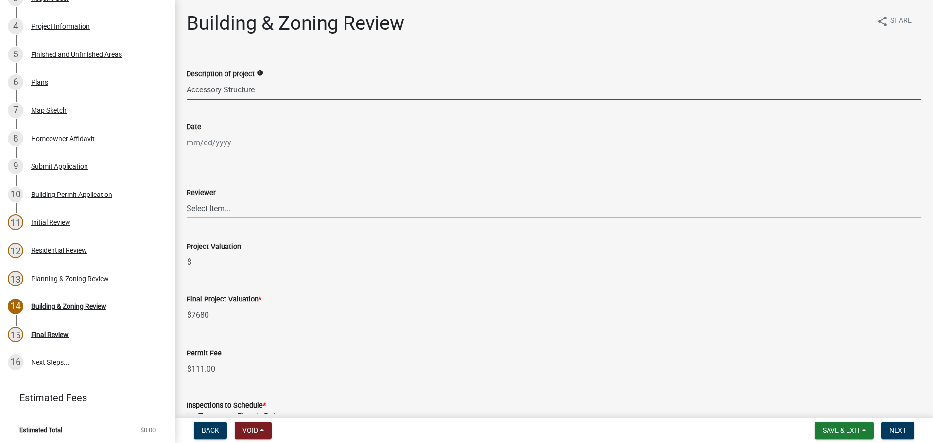
select select "9"
select select "2025"
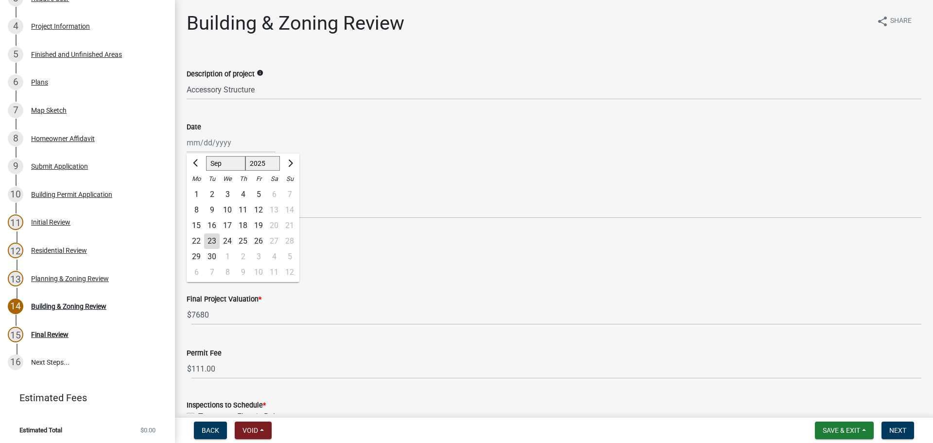
click at [206, 147] on div "Jan Feb Mar Apr May Jun Jul Aug Sep Oct Nov Dec 1525 1526 1527 1528 1529 1530 1…" at bounding box center [231, 143] width 89 height 20
click at [208, 241] on div "23" at bounding box center [212, 241] width 16 height 16
type input "09/23/2025"
click at [208, 213] on select "Select Item... Douglas Richardson James Lorimer Thrailkill Jr Keanua Patterson …" at bounding box center [554, 208] width 735 height 20
click at [187, 198] on select "Select Item... Douglas Richardson James Lorimer Thrailkill Jr Keanua Patterson …" at bounding box center [554, 208] width 735 height 20
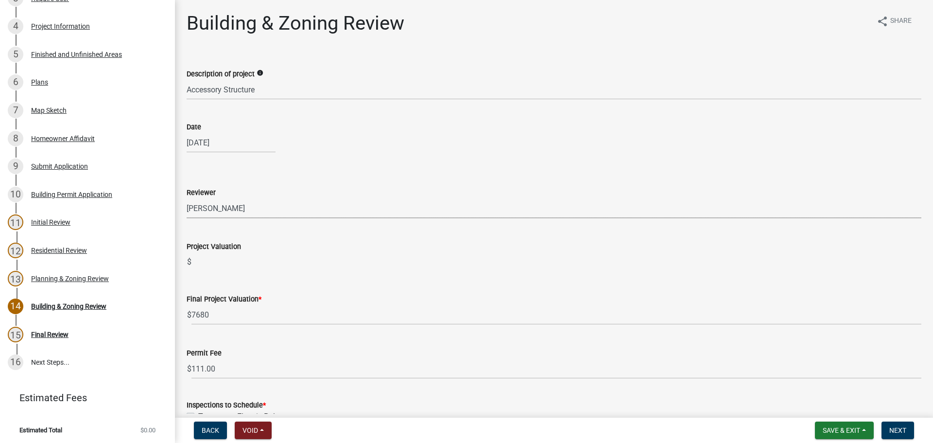
select select "d688b2a4-394c-4e7e-bf27-4f07b97f5404"
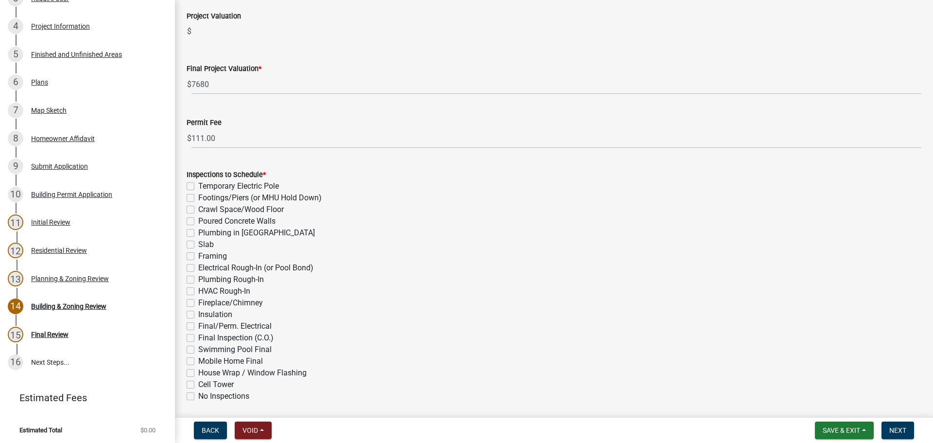
scroll to position [318, 0]
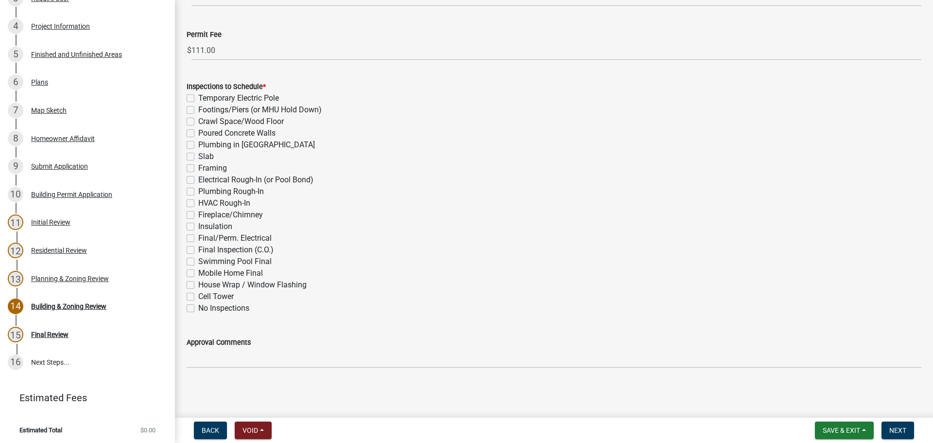
click at [198, 109] on label "Footings/Piers (or MHU Hold Down)" at bounding box center [259, 110] width 123 height 12
click at [198, 109] on input "Footings/Piers (or MHU Hold Down)" at bounding box center [201, 107] width 6 height 6
checkbox input "true"
checkbox input "false"
checkbox input "true"
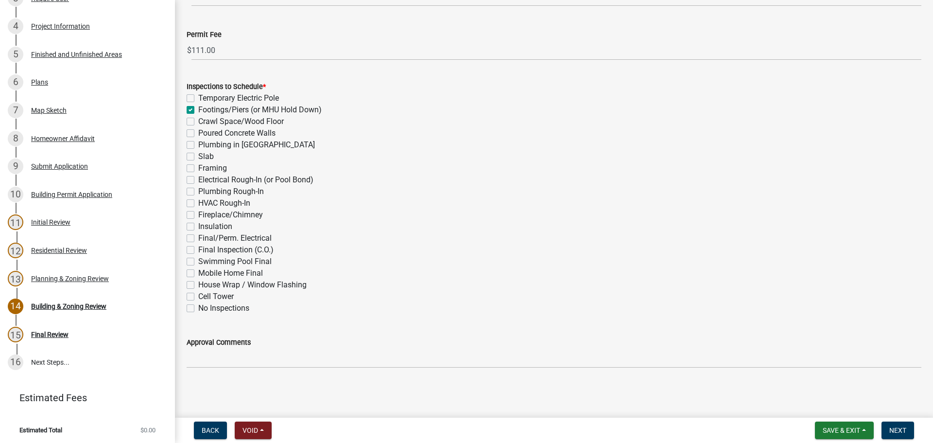
checkbox input "false"
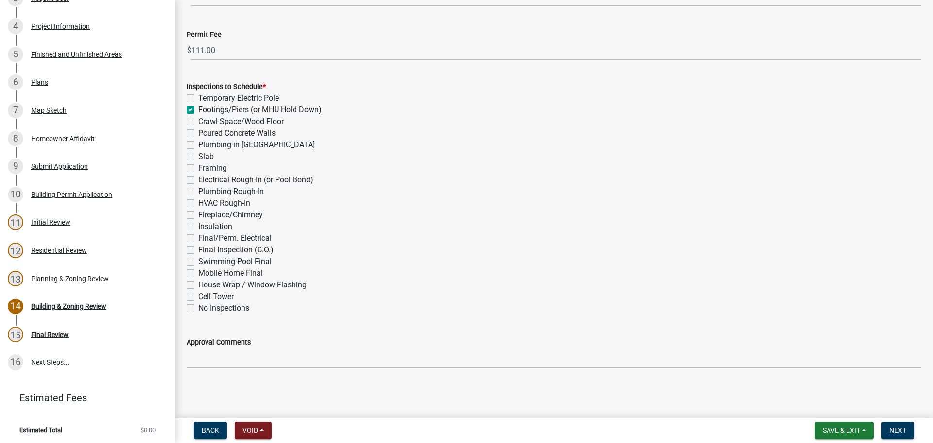
checkbox input "false"
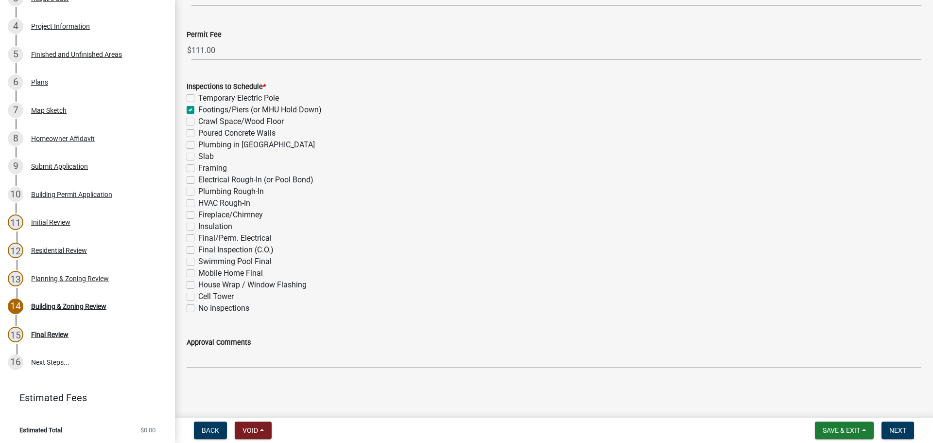
checkbox input "false"
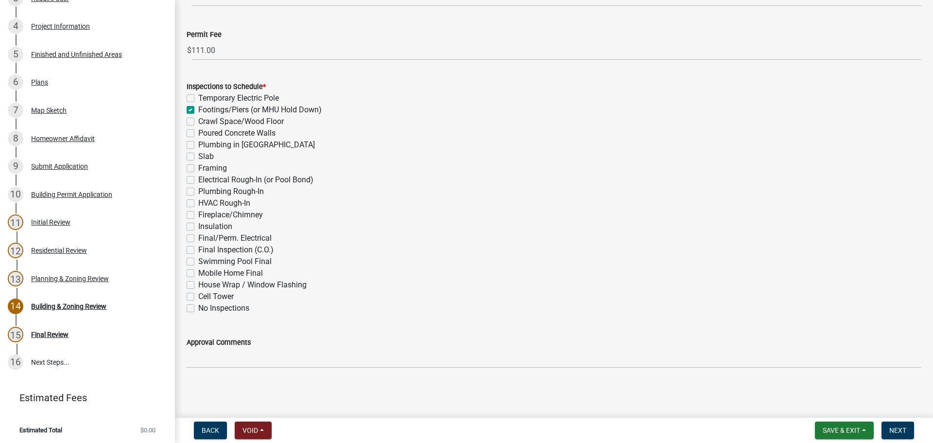
checkbox input "false"
click at [198, 166] on label "Framing" at bounding box center [212, 168] width 29 height 12
click at [198, 166] on input "Framing" at bounding box center [201, 165] width 6 height 6
checkbox input "true"
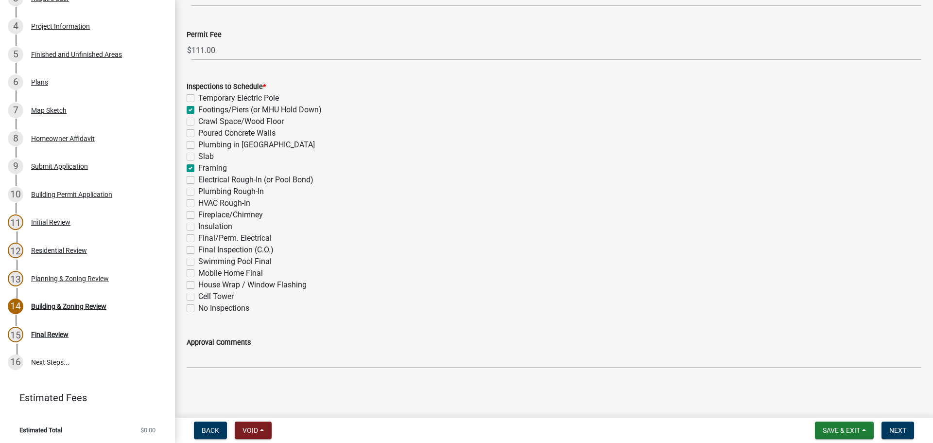
checkbox input "false"
checkbox input "true"
checkbox input "false"
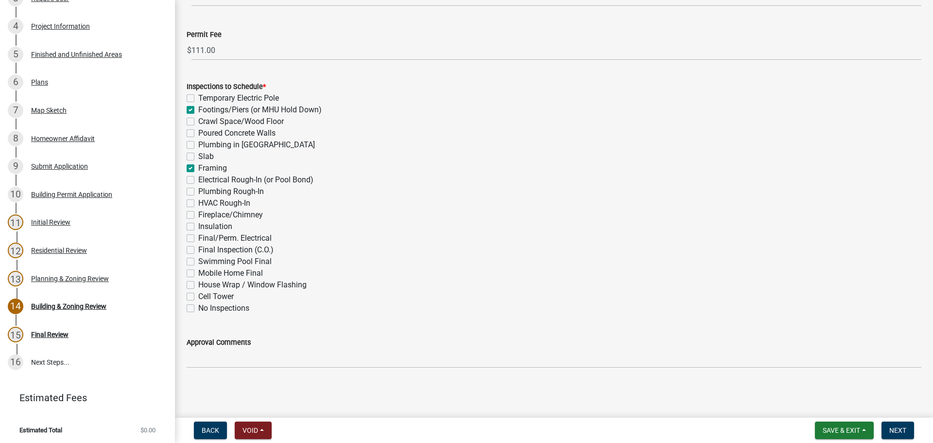
checkbox input "false"
checkbox input "true"
checkbox input "false"
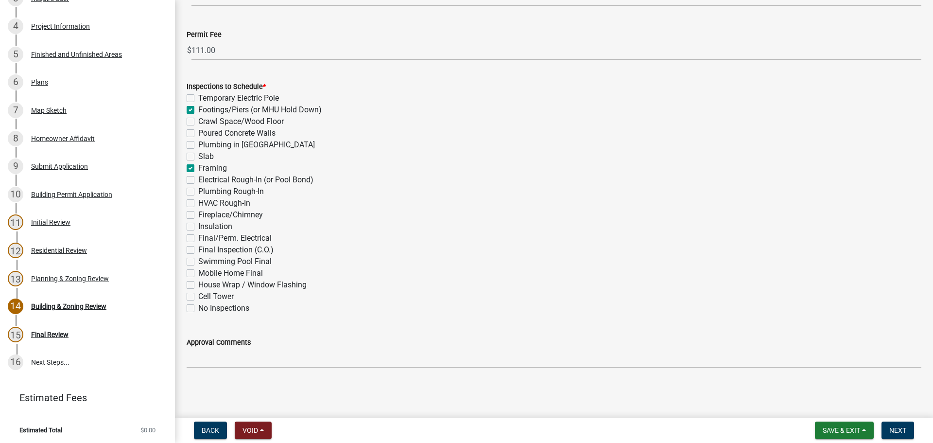
checkbox input "false"
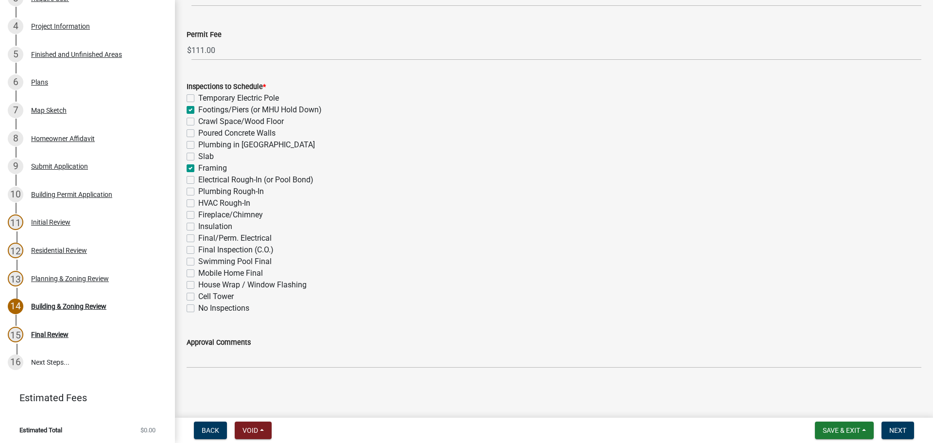
checkbox input "false"
click at [898, 427] on span "Next" at bounding box center [897, 430] width 17 height 8
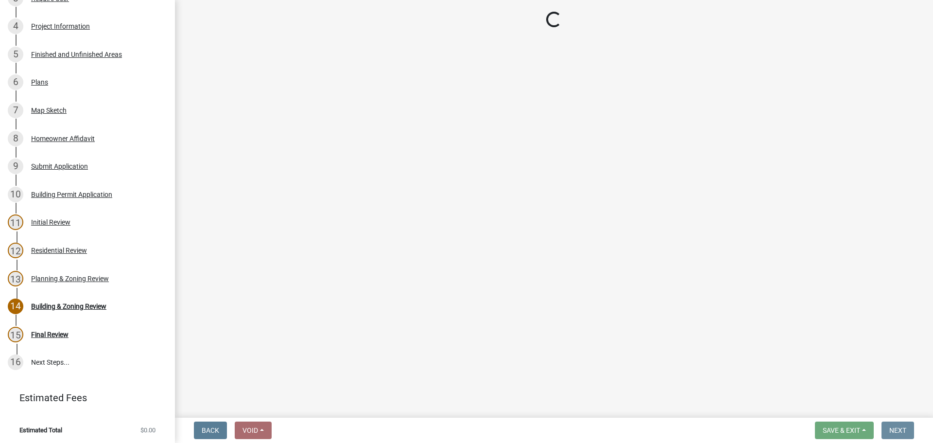
scroll to position [0, 0]
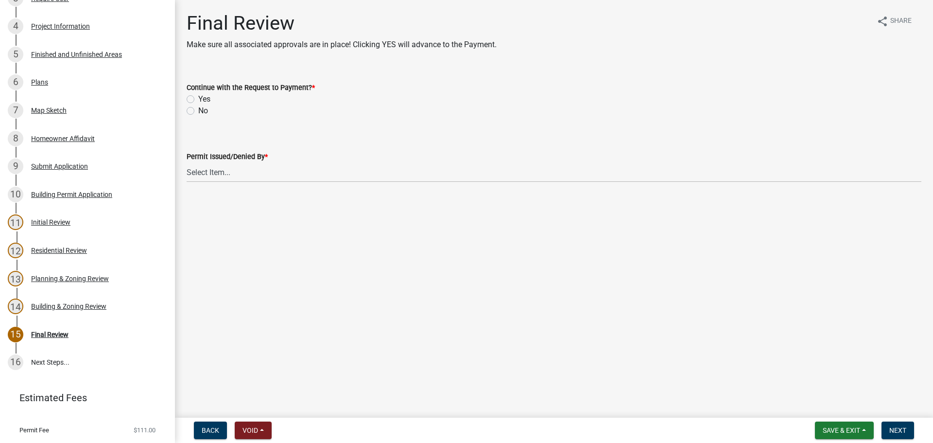
click at [198, 99] on label "Yes" at bounding box center [204, 99] width 12 height 12
click at [198, 99] on input "Yes" at bounding box center [201, 96] width 6 height 6
radio input "true"
drag, startPoint x: 212, startPoint y: 171, endPoint x: 217, endPoint y: 181, distance: 11.7
click at [212, 171] on select "Select Item... Douglas Richardson James Lorimer Thrailkill Jr Keanua Patterson …" at bounding box center [554, 172] width 735 height 20
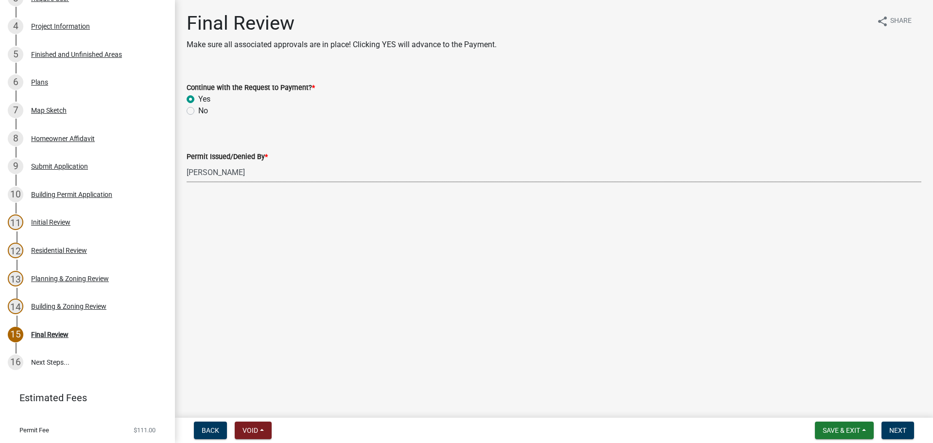
click at [187, 162] on select "Select Item... Douglas Richardson James Lorimer Thrailkill Jr Keanua Patterson …" at bounding box center [554, 172] width 735 height 20
select select "d688b2a4-394c-4e7e-bf27-4f07b97f5404"
click at [898, 433] on span "Next" at bounding box center [897, 430] width 17 height 8
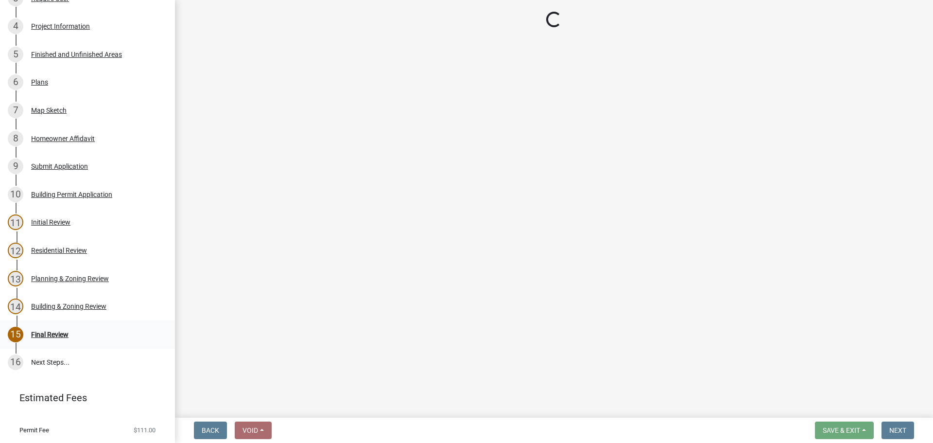
scroll to position [488, 0]
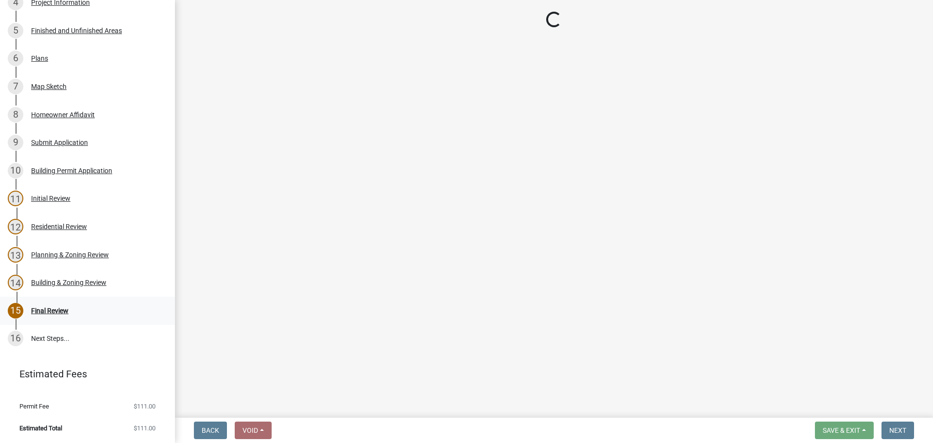
select select "3: 3"
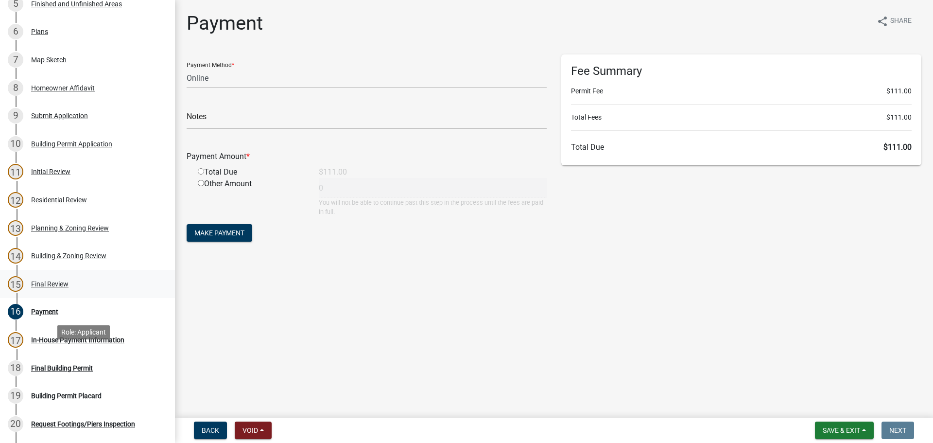
scroll to position [267, 0]
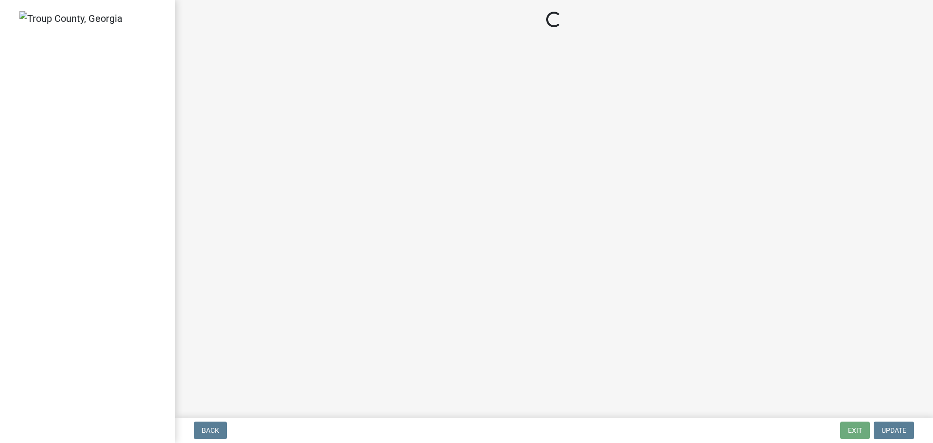
select select "d688b2a4-394c-4e7e-bf27-4f07b97f5404"
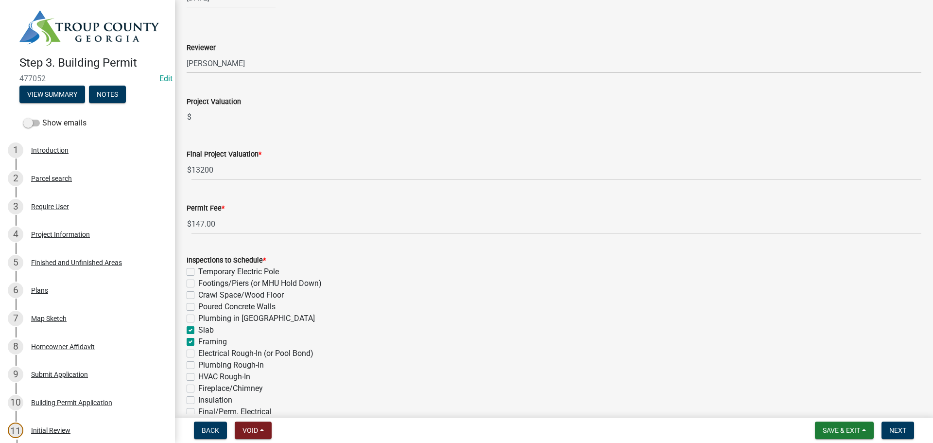
scroll to position [146, 0]
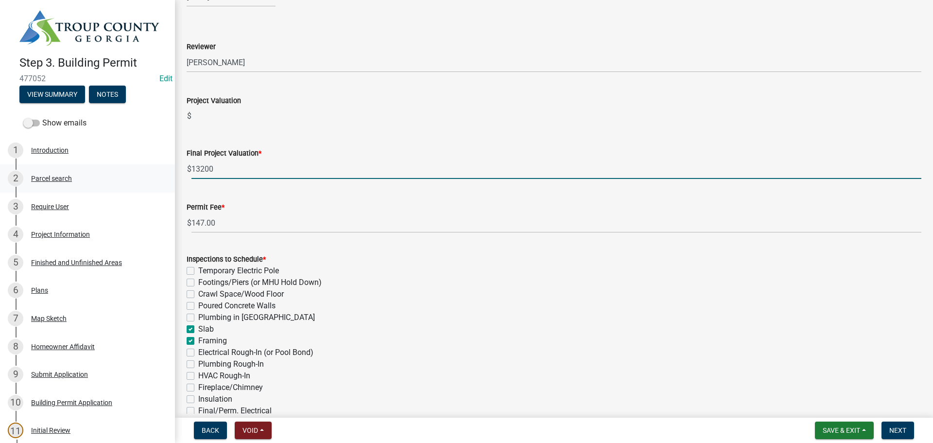
drag, startPoint x: 234, startPoint y: 168, endPoint x: 165, endPoint y: 163, distance: 69.7
click at [165, 163] on div "Step 3. Building Permit 477052 Edit View Summary Notes Show emails 1 Introducti…" at bounding box center [466, 221] width 933 height 443
paste input "$214,500.00"
type input "214500"
click at [357, 120] on input "Project Valuation" at bounding box center [556, 115] width 730 height 19
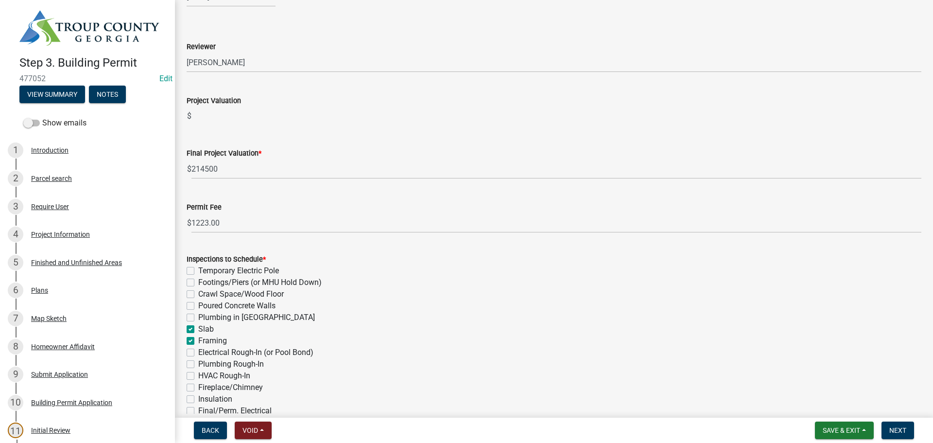
click at [300, 143] on div "Final Project Valuation * $ 214500" at bounding box center [554, 156] width 735 height 45
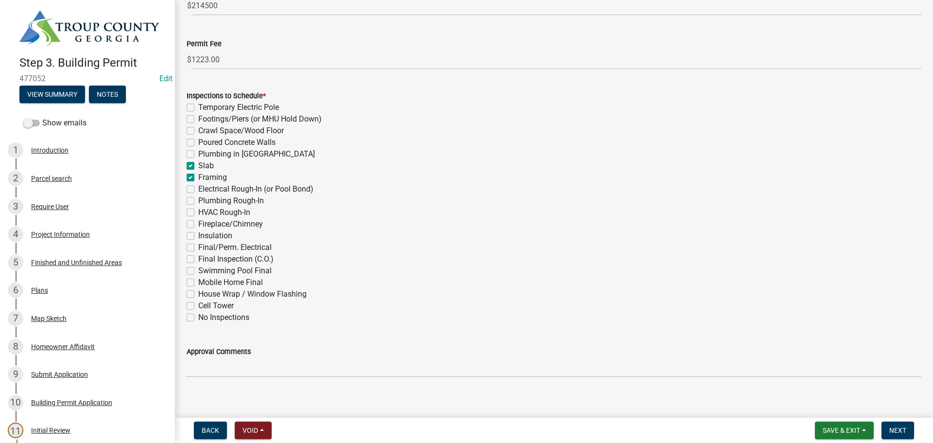
scroll to position [318, 0]
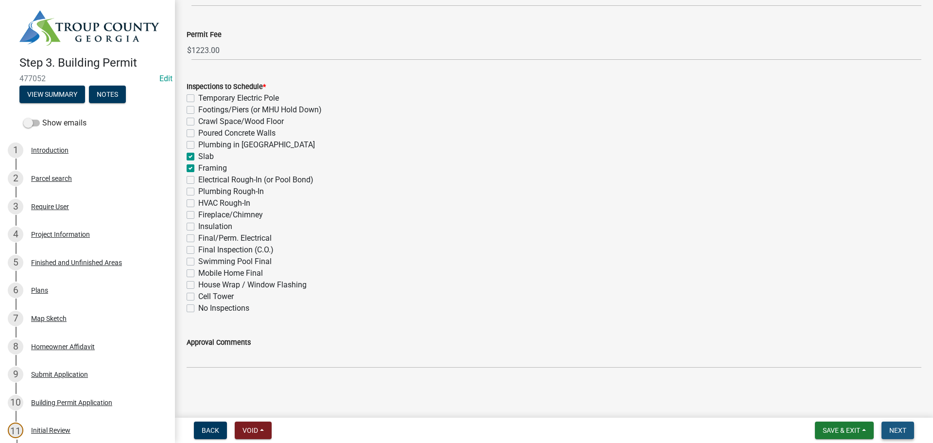
click at [892, 431] on span "Next" at bounding box center [897, 430] width 17 height 8
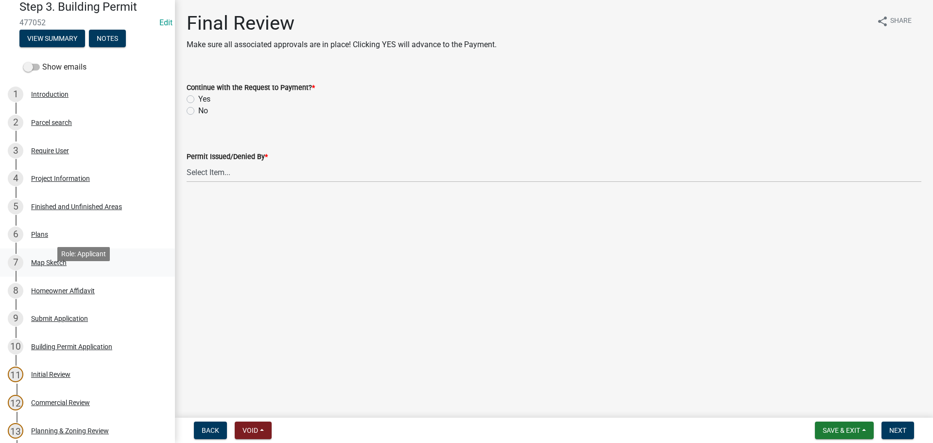
scroll to position [194, 0]
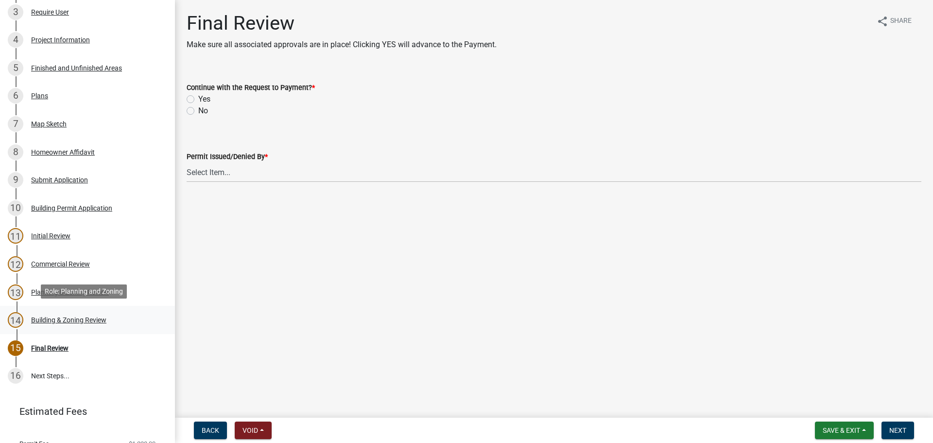
click at [53, 319] on div "Building & Zoning Review" at bounding box center [68, 319] width 75 height 7
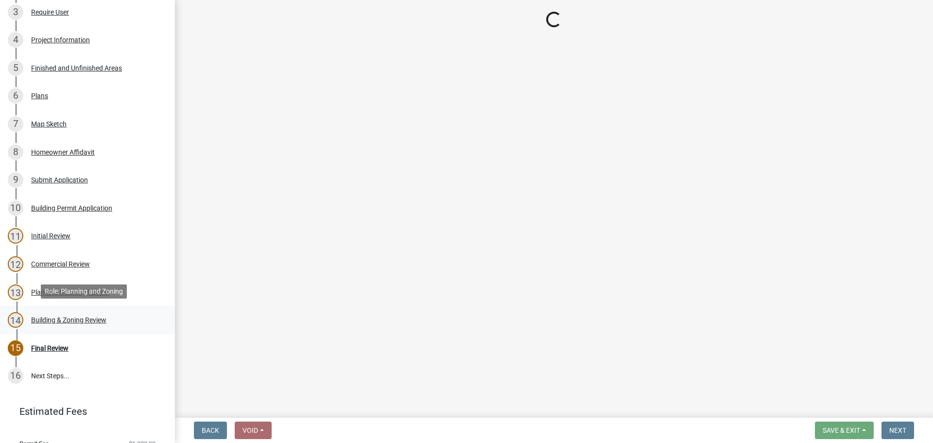
select select "d688b2a4-394c-4e7e-bf27-4f07b97f5404"
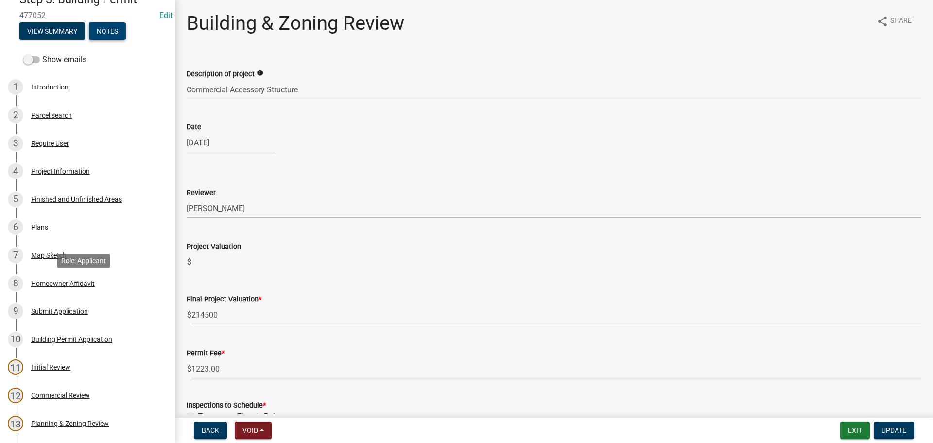
scroll to position [0, 0]
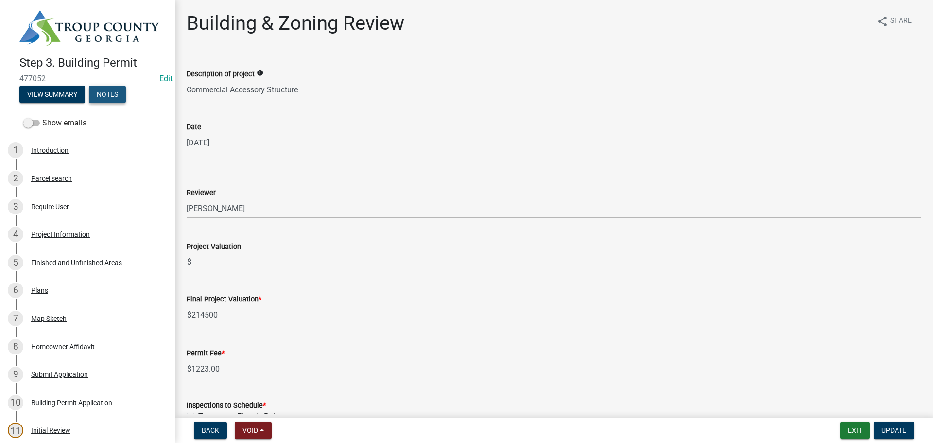
click at [114, 88] on button "Notes" at bounding box center [107, 94] width 37 height 17
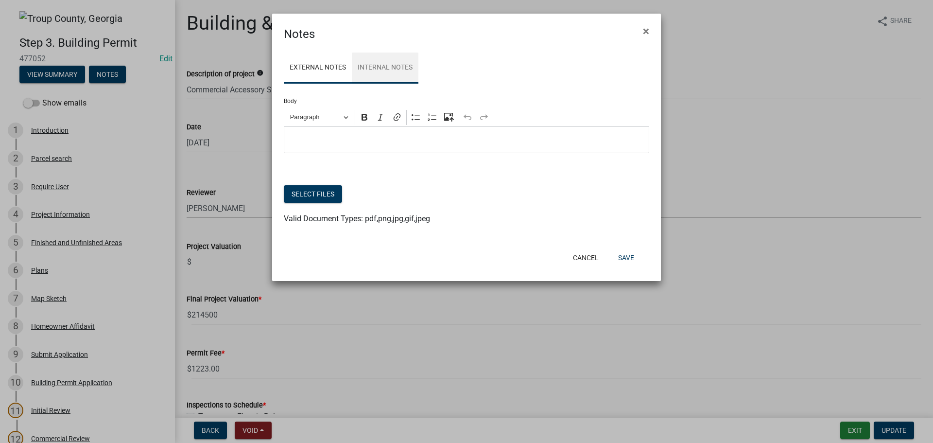
drag, startPoint x: 386, startPoint y: 71, endPoint x: 369, endPoint y: 93, distance: 27.3
click at [385, 72] on link "Internal Notes" at bounding box center [385, 67] width 67 height 31
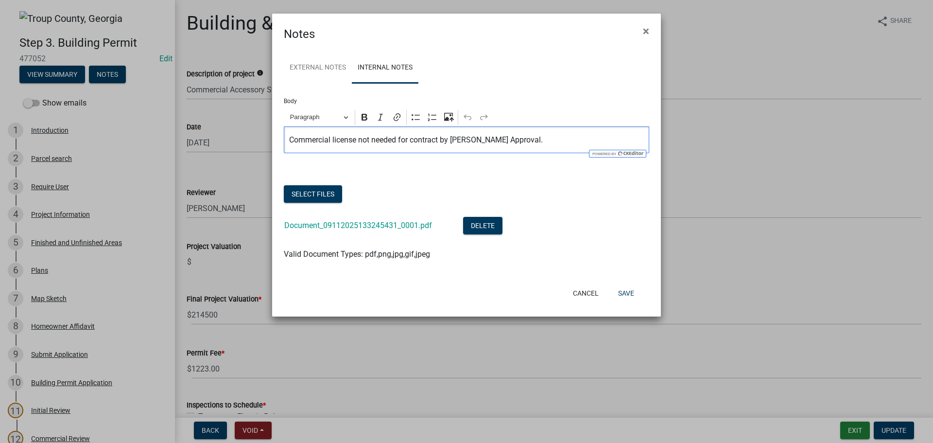
click at [563, 141] on p "Commercial license not needed for contract by [PERSON_NAME] Approval." at bounding box center [466, 140] width 355 height 12
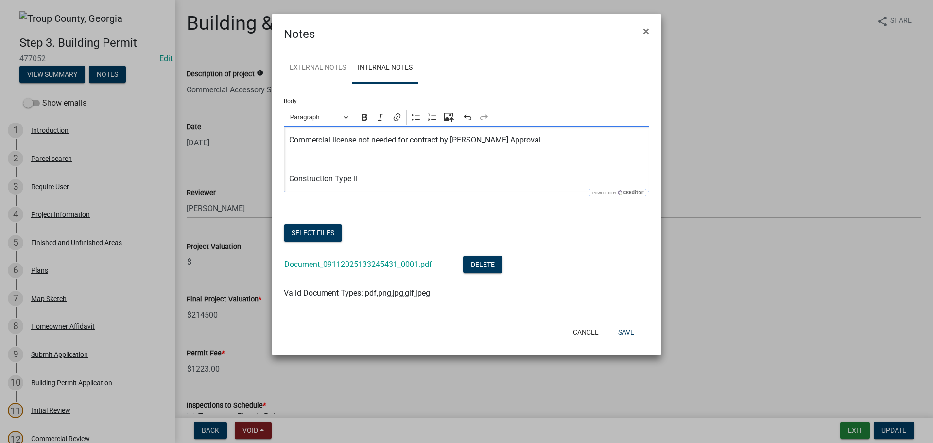
drag, startPoint x: 563, startPoint y: 141, endPoint x: 378, endPoint y: 173, distance: 187.9
click at [378, 173] on p "Construction Type ii" at bounding box center [466, 179] width 355 height 12
click at [372, 182] on p "Construction Type ii" at bounding box center [466, 179] width 355 height 12
click at [627, 328] on button "Save" at bounding box center [626, 331] width 32 height 17
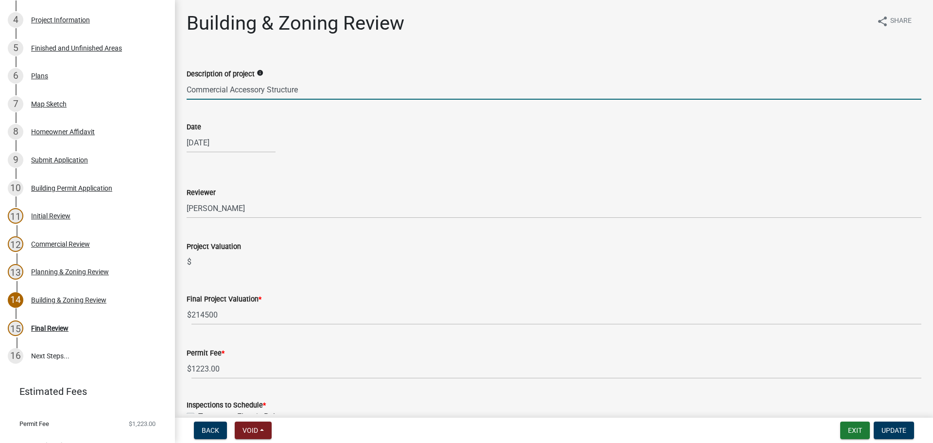
click at [307, 88] on input "Commercial Accessory Structure" at bounding box center [554, 90] width 735 height 20
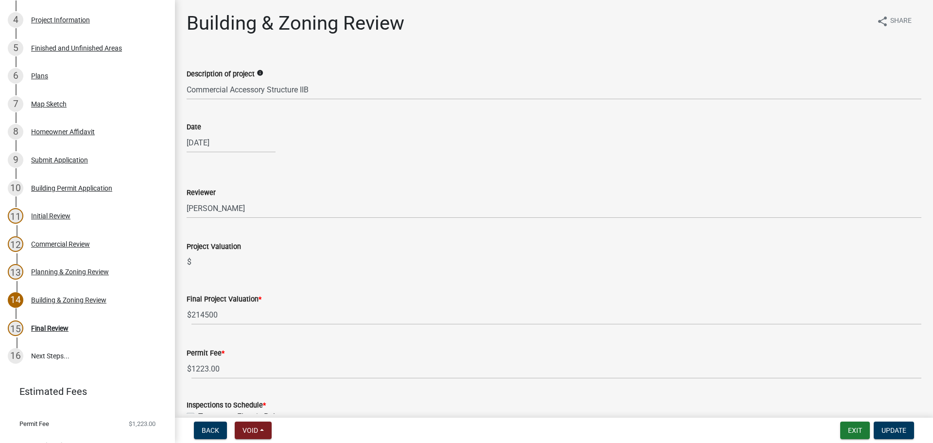
click at [186, 89] on div "Description of project info Commercial Accessory Structure IIB" at bounding box center [553, 76] width 749 height 45
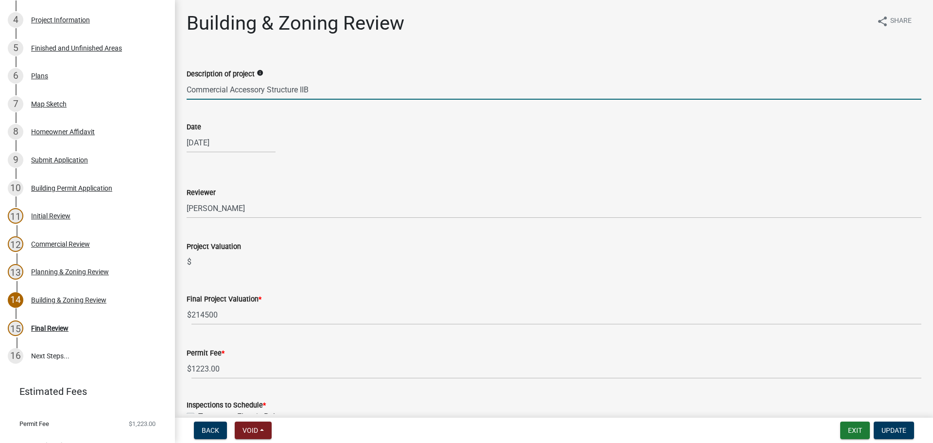
click at [187, 89] on input "Commercial Accessory Structure IIB" at bounding box center [554, 90] width 735 height 20
drag, startPoint x: 344, startPoint y: 92, endPoint x: 330, endPoint y: 92, distance: 14.1
click at [330, 92] on input "New IIB Commercial Accessory Structure IIB" at bounding box center [554, 90] width 735 height 20
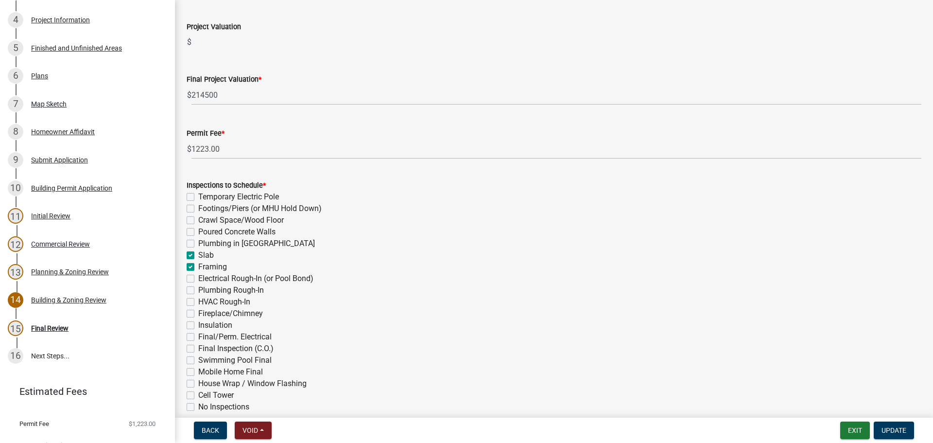
scroll to position [243, 0]
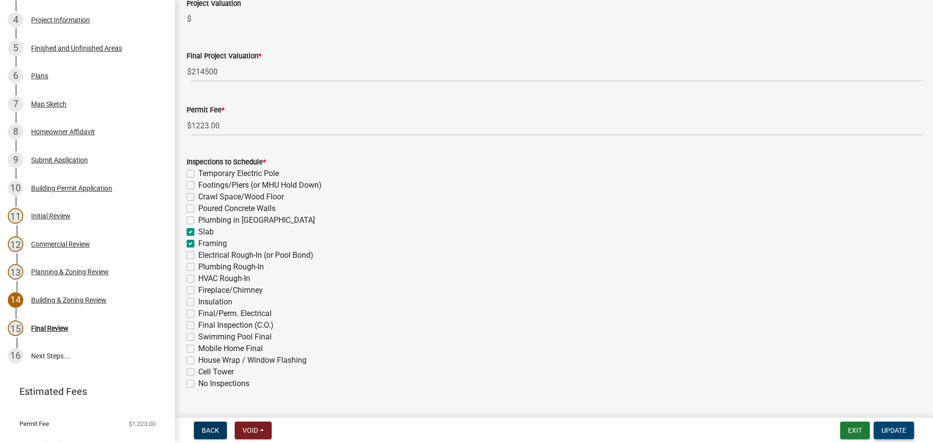
type input "New IIB Commercial Accessory Structure"
click at [896, 432] on span "Update" at bounding box center [893, 430] width 25 height 8
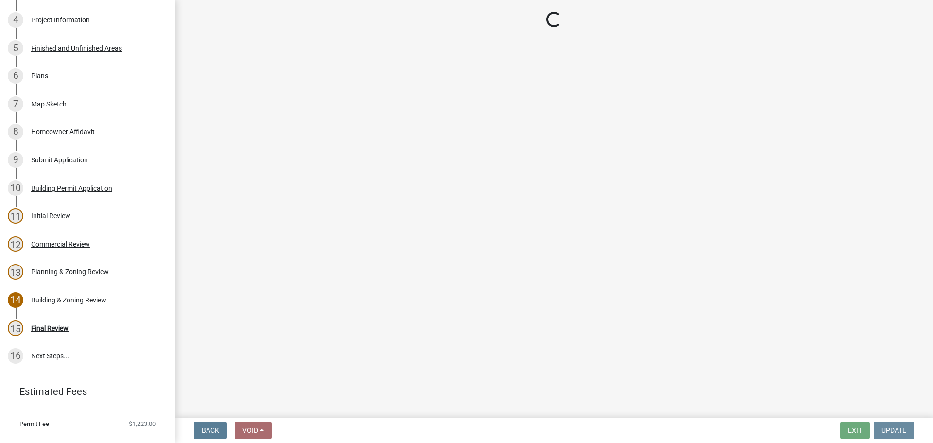
scroll to position [0, 0]
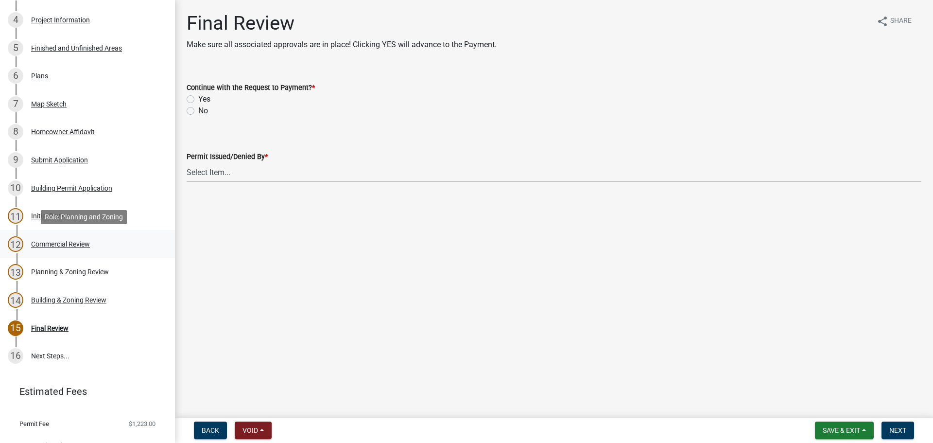
click at [63, 241] on div "Commercial Review" at bounding box center [60, 244] width 59 height 7
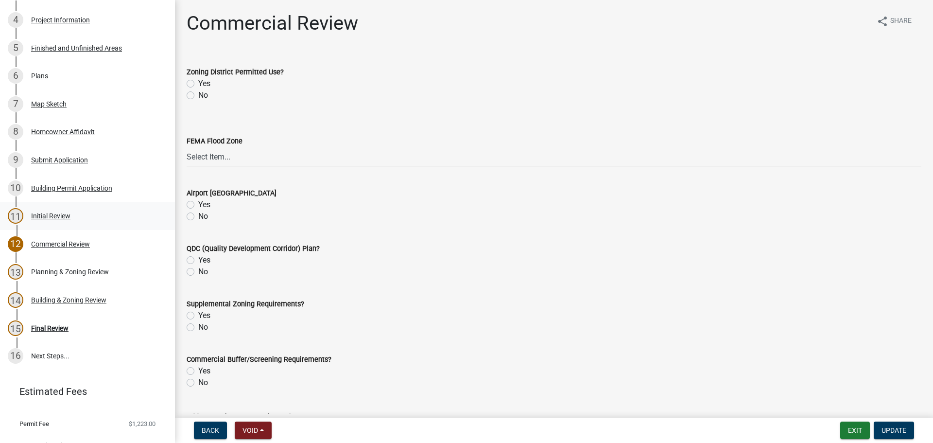
click at [50, 212] on div "Initial Review" at bounding box center [50, 215] width 39 height 7
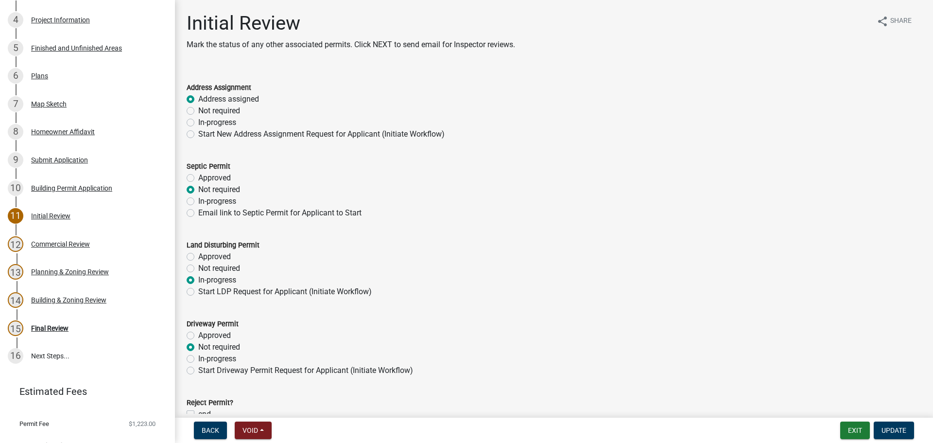
scroll to position [53, 0]
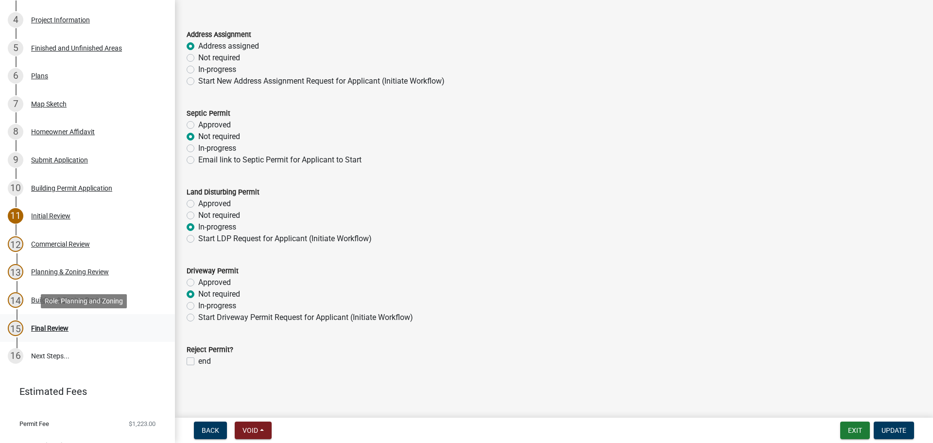
click at [55, 327] on div "Final Review" at bounding box center [49, 328] width 37 height 7
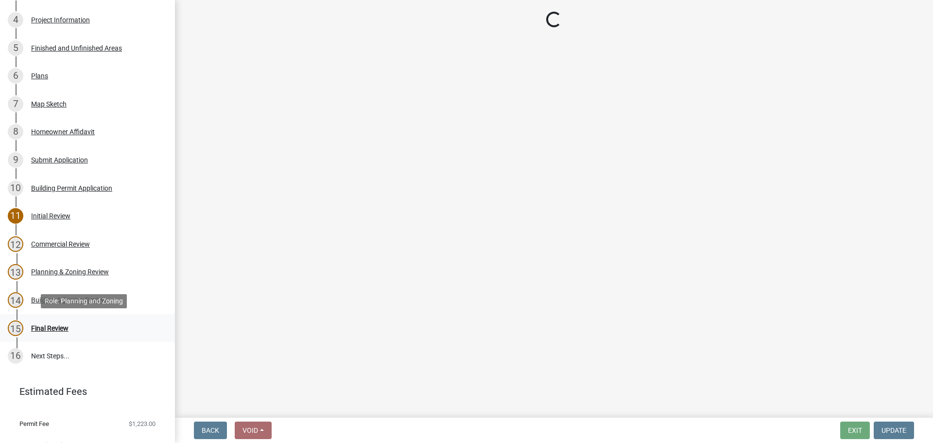
scroll to position [0, 0]
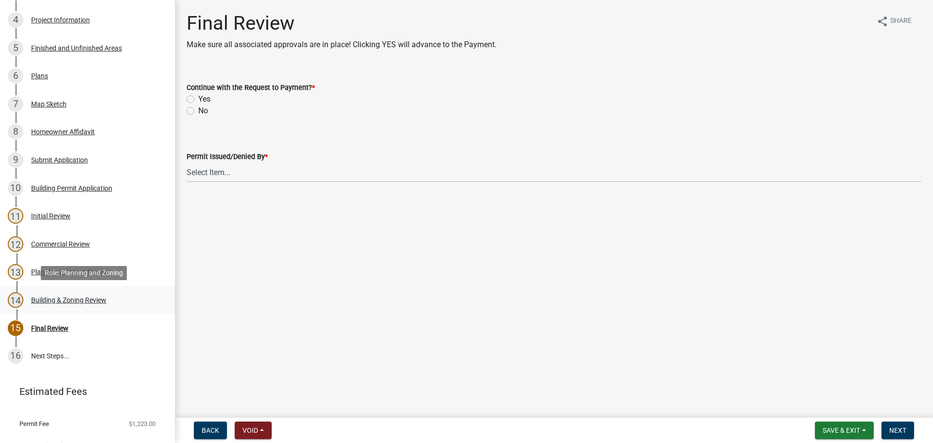
click at [59, 303] on div "Building & Zoning Review" at bounding box center [68, 299] width 75 height 7
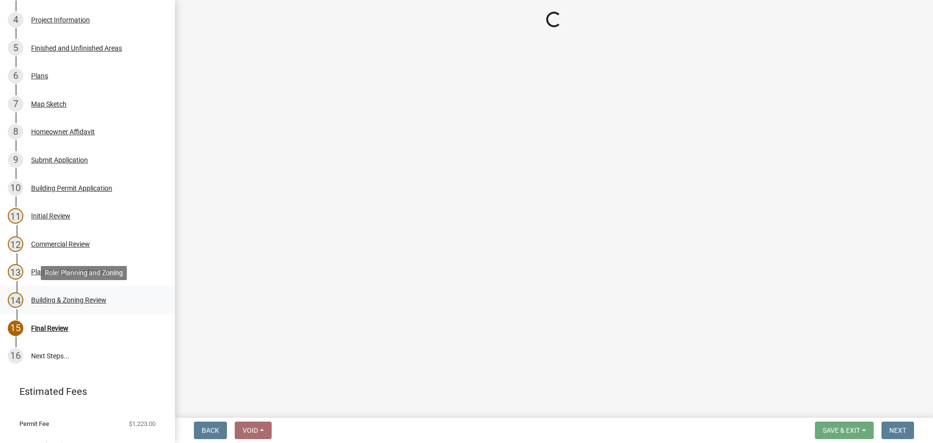
select select "d688b2a4-394c-4e7e-bf27-4f07b97f5404"
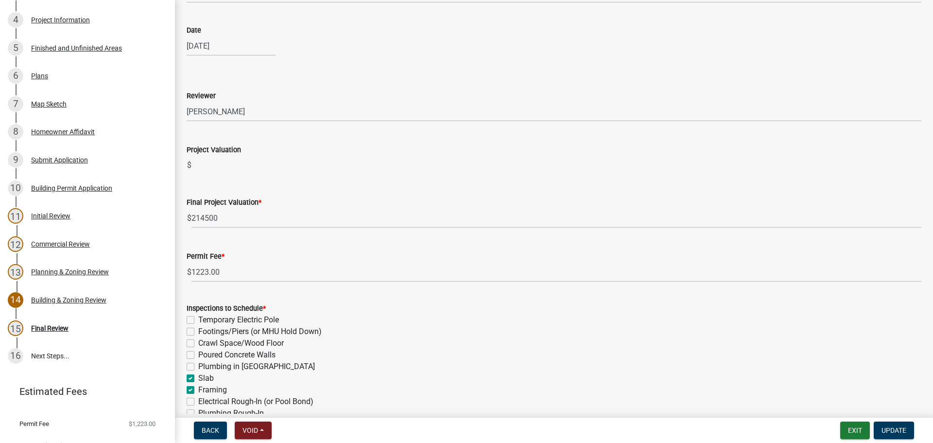
scroll to position [97, 0]
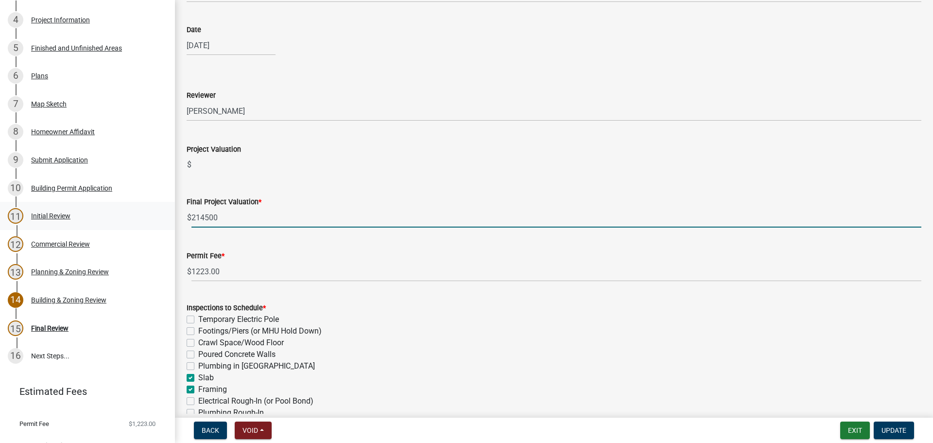
drag, startPoint x: 234, startPoint y: 213, endPoint x: 130, endPoint y: 210, distance: 104.5
click at [130, 210] on div "Step 3. Building Permit 477052 Edit View Summary Notes Show emails 1 Introducti…" at bounding box center [466, 221] width 933 height 443
paste input "$196,500.00"
type input "196500"
click at [289, 160] on input "Project Valuation" at bounding box center [556, 164] width 730 height 19
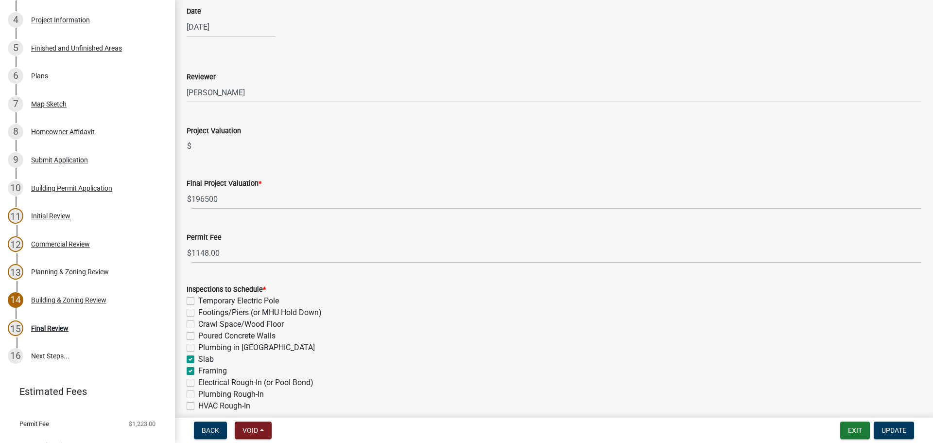
scroll to position [0, 0]
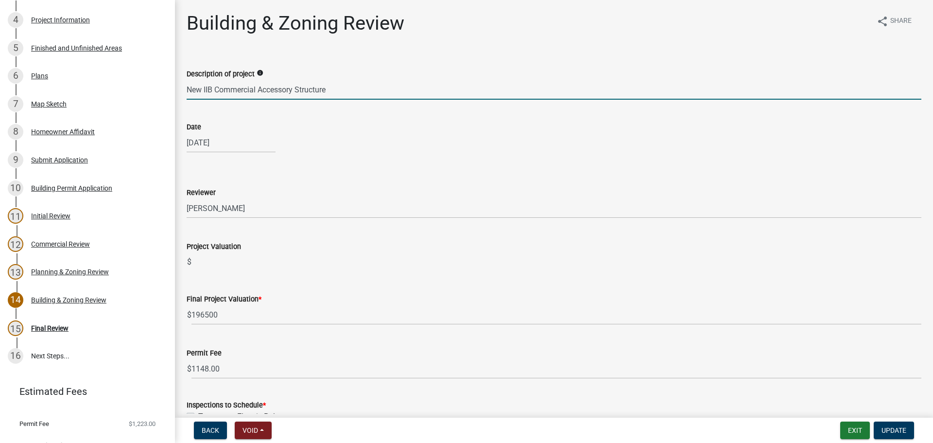
click at [256, 88] on input "New IIB Commercial Accessory Structure" at bounding box center [554, 90] width 735 height 20
click at [294, 90] on input "New IIB Commercial Accessory Structure" at bounding box center [554, 90] width 735 height 20
drag, startPoint x: 293, startPoint y: 90, endPoint x: 259, endPoint y: 97, distance: 34.8
click at [259, 97] on input "New IIB Commercial Structure" at bounding box center [554, 90] width 735 height 20
paste input "S-1 Storage, moderate hazard"
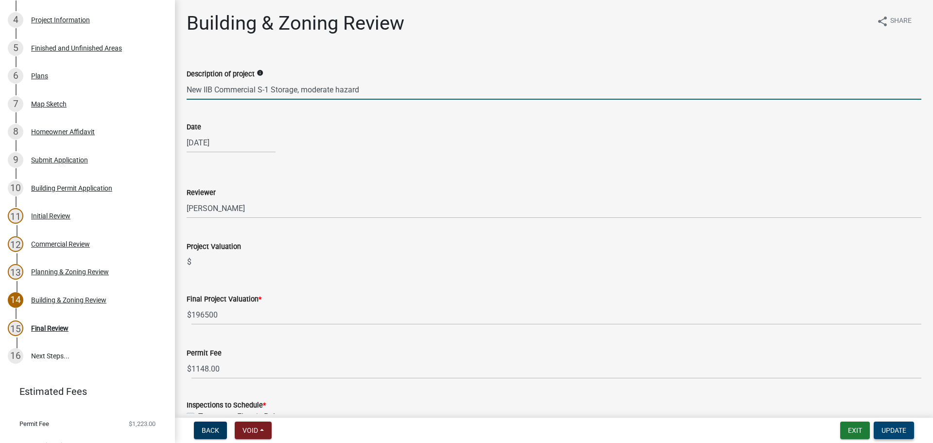
type input "New IIB Commercial S-1 Storage, moderate hazard"
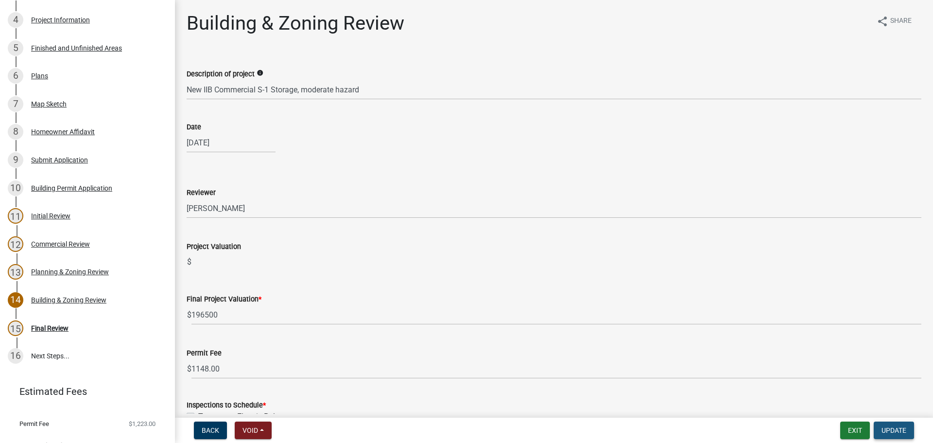
click at [890, 426] on span "Update" at bounding box center [893, 430] width 25 height 8
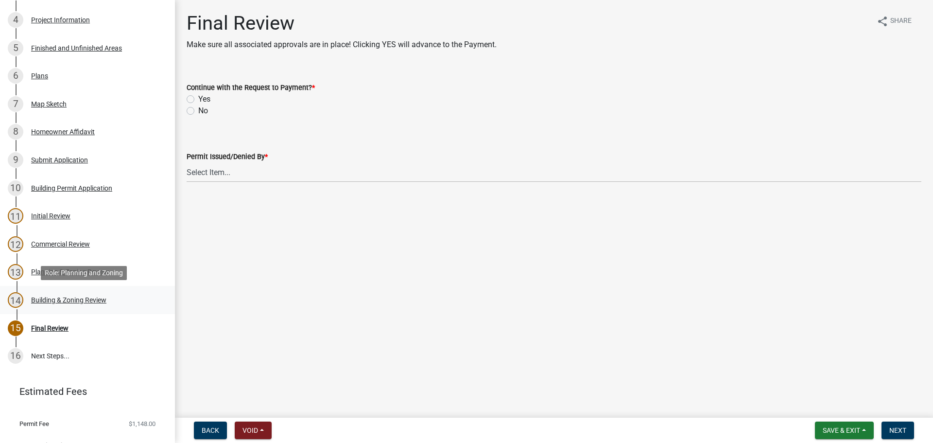
click at [32, 299] on div "14 Building & Zoning Review" at bounding box center [84, 300] width 152 height 16
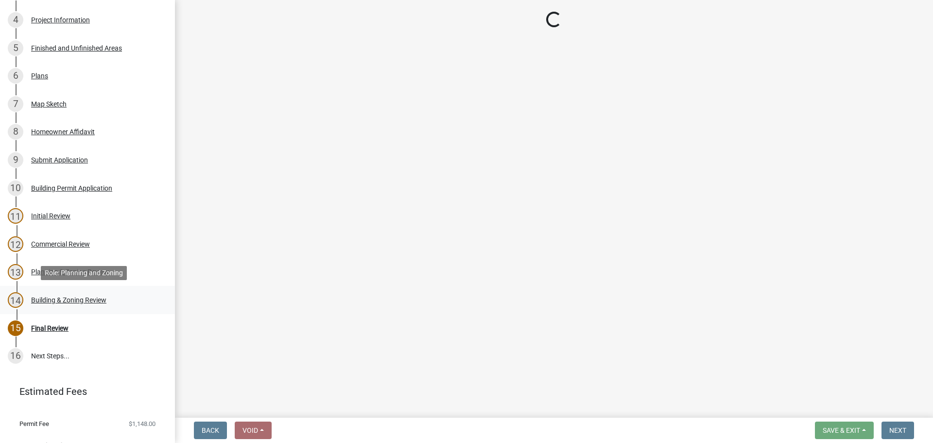
select select "d688b2a4-394c-4e7e-bf27-4f07b97f5404"
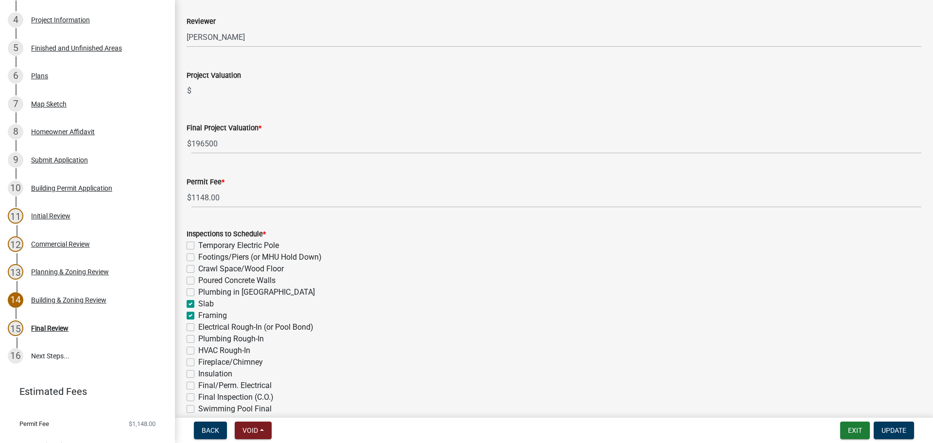
scroll to position [194, 0]
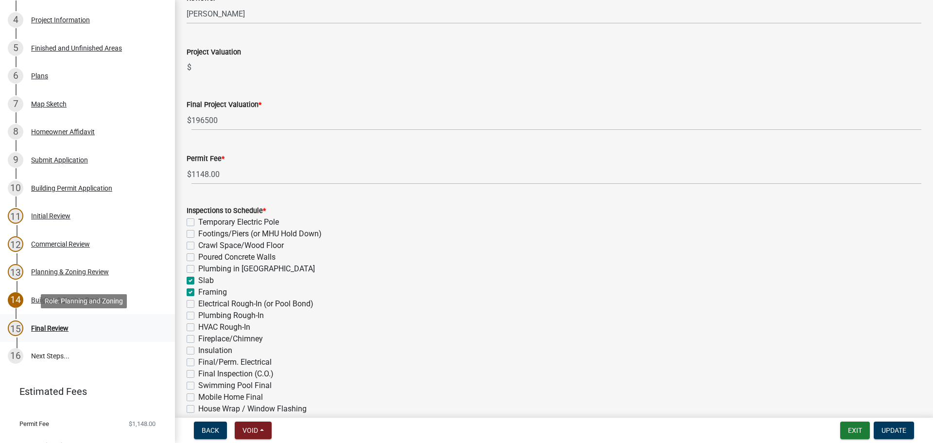
click at [66, 329] on div "Final Review" at bounding box center [49, 328] width 37 height 7
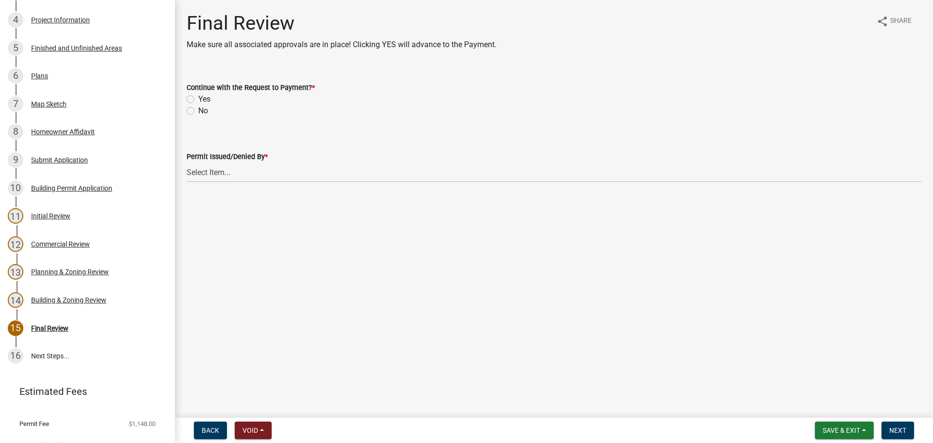
click at [192, 95] on div "Yes" at bounding box center [554, 99] width 735 height 12
click at [198, 96] on label "Yes" at bounding box center [204, 99] width 12 height 12
click at [198, 96] on input "Yes" at bounding box center [201, 96] width 6 height 6
radio input "true"
click at [229, 173] on select "Select Item... [PERSON_NAME] [PERSON_NAME] [PERSON_NAME] [PERSON_NAME]" at bounding box center [554, 172] width 735 height 20
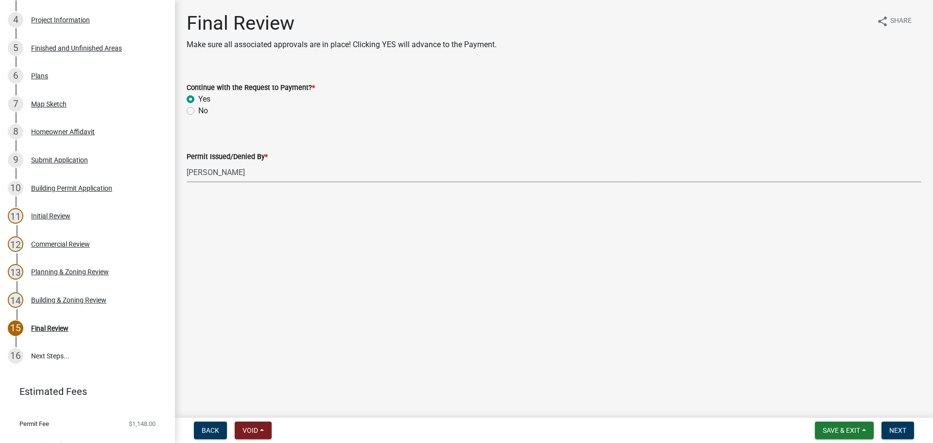
click at [187, 162] on select "Select Item... [PERSON_NAME] [PERSON_NAME] [PERSON_NAME] [PERSON_NAME]" at bounding box center [554, 172] width 735 height 20
select select "d688b2a4-394c-4e7e-bf27-4f07b97f5404"
click at [907, 432] on button "Next" at bounding box center [897, 429] width 33 height 17
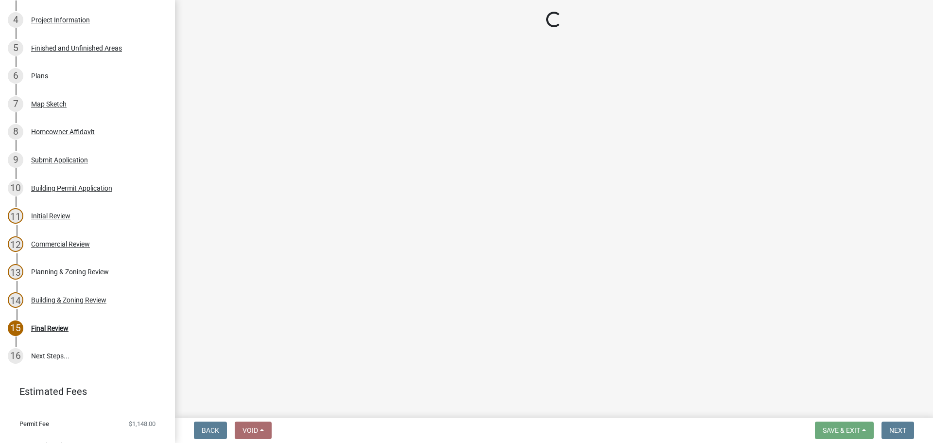
scroll to position [474, 0]
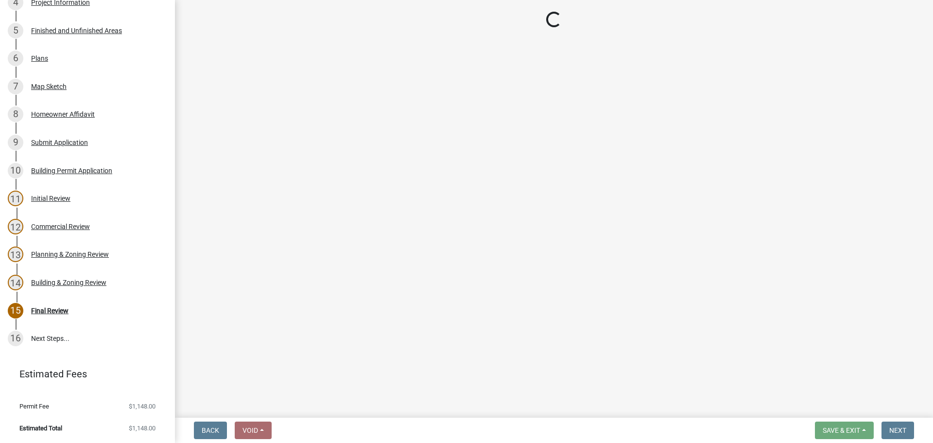
select select "3: 3"
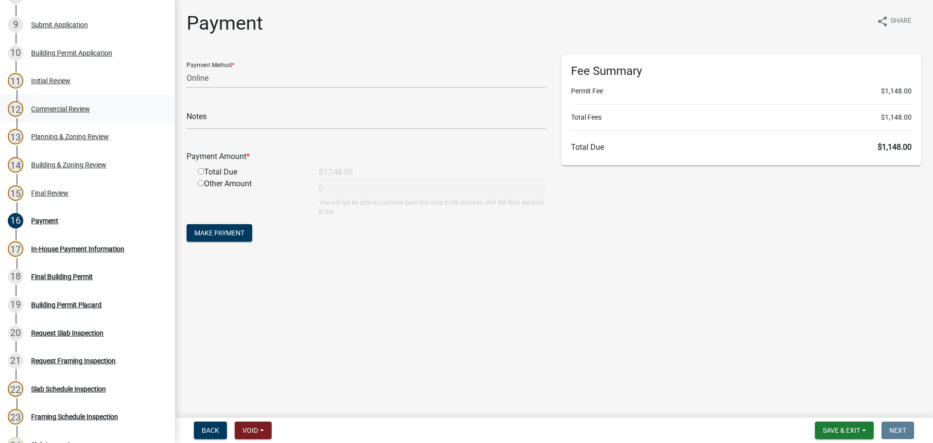
scroll to position [328, 0]
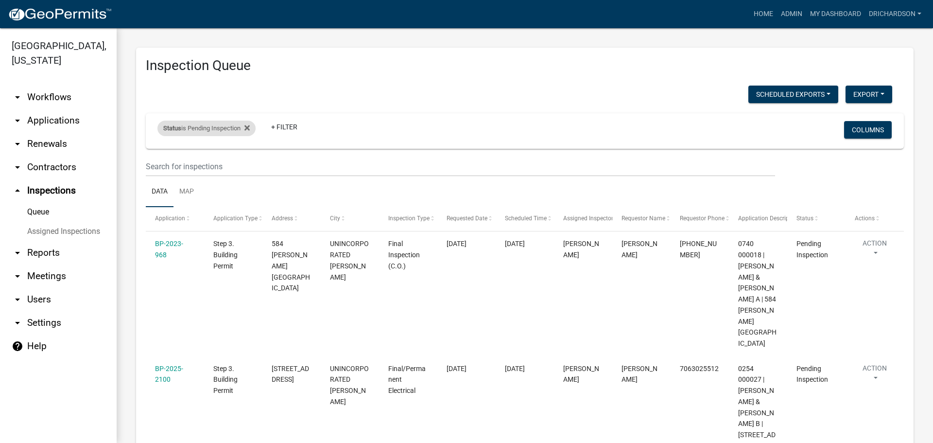
click at [215, 129] on div "Status is Pending Inspection" at bounding box center [206, 129] width 98 height 16
click at [218, 165] on select "Select an option Pending Schedule Pending Inspection Approved Denied Deleted Vo…" at bounding box center [207, 165] width 97 height 20
select select "0"
click at [159, 155] on select "Select an option Pending Schedule Pending Inspection Approved Denied Deleted Vo…" at bounding box center [207, 165] width 97 height 20
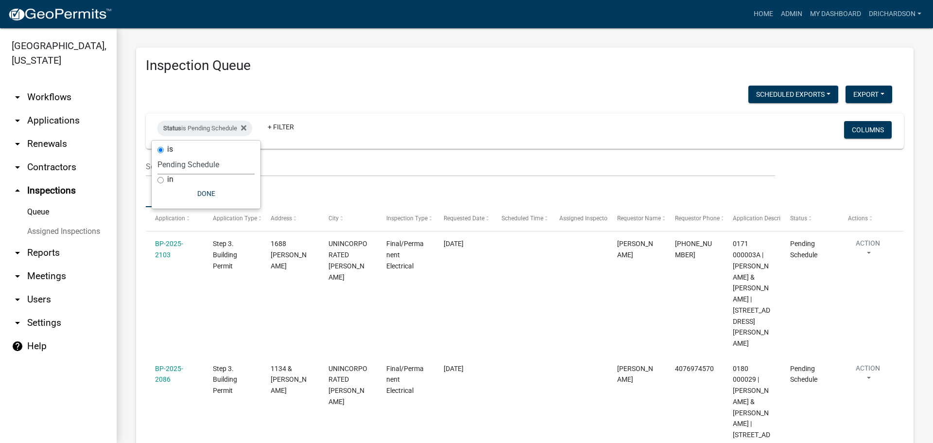
click at [402, 70] on h3 "Inspection Queue" at bounding box center [525, 65] width 758 height 17
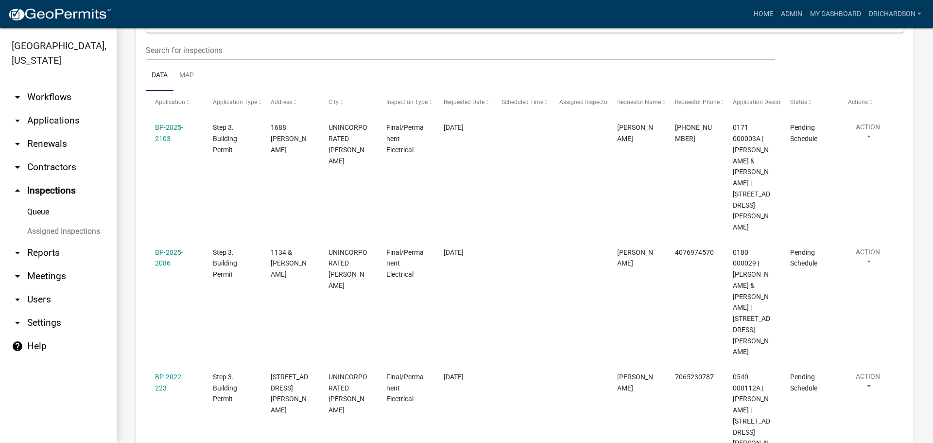
scroll to position [119, 0]
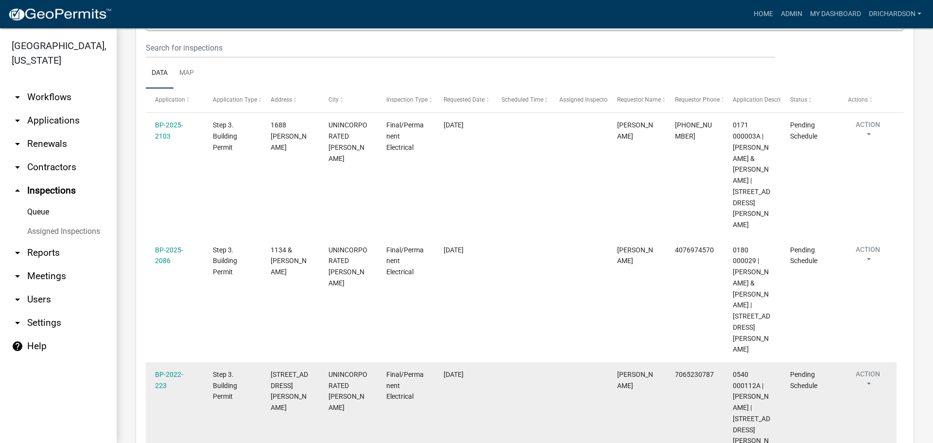
click at [865, 369] on button "Action" at bounding box center [868, 381] width 40 height 24
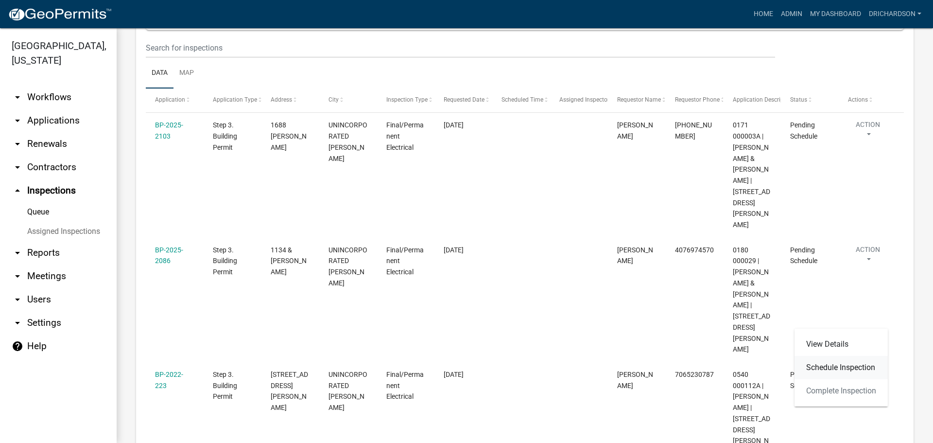
click at [859, 369] on link "Schedule Inspection" at bounding box center [841, 367] width 93 height 23
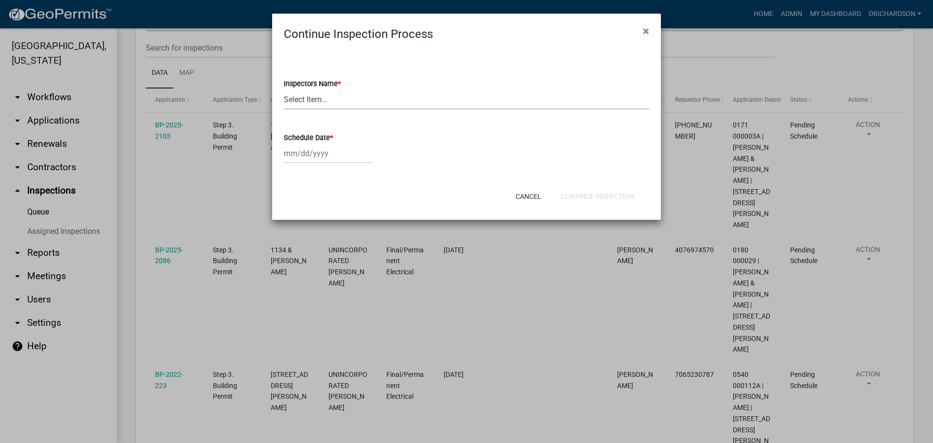
click at [333, 99] on select "Select Item... [PERSON_NAME] ([PERSON_NAME]) drichardson ([PERSON_NAME]) knorre…" at bounding box center [466, 99] width 365 height 20
select select "a5a5a9dc-14a5-4192-801a-4b6ec73e6000"
click at [284, 89] on select "Select Item... [PERSON_NAME] ([PERSON_NAME]) drichardson ([PERSON_NAME]) knorre…" at bounding box center [466, 99] width 365 height 20
click at [310, 159] on div at bounding box center [328, 153] width 89 height 20
select select "9"
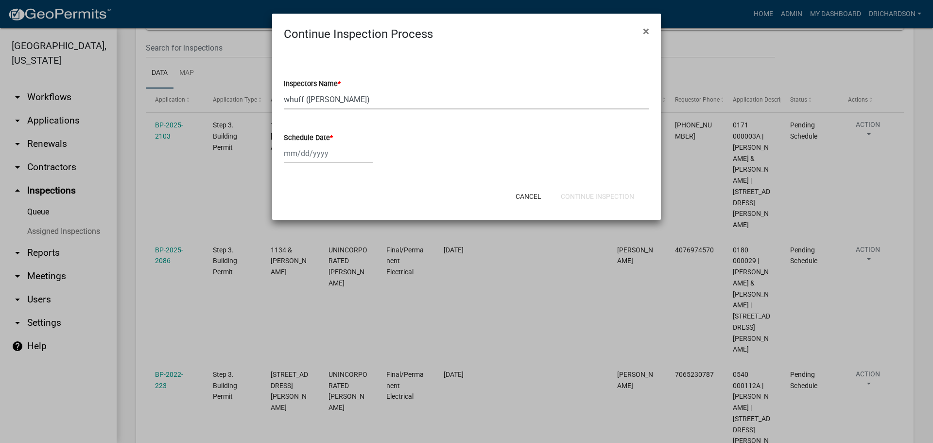
select select "2025"
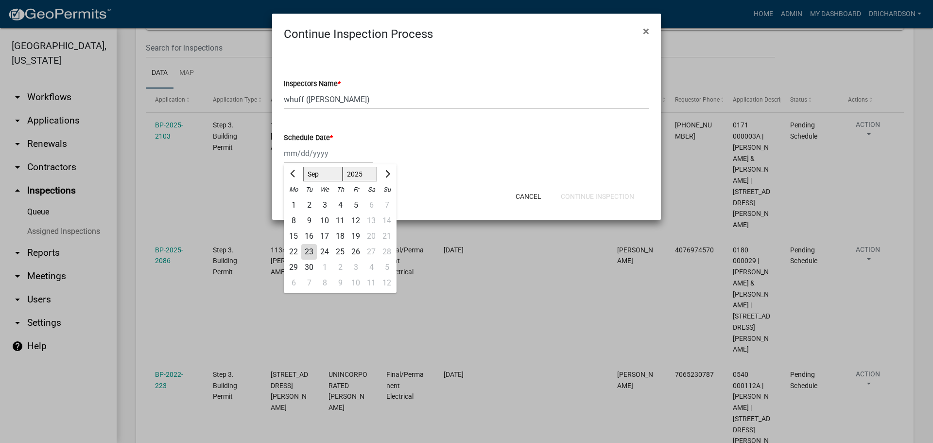
click at [310, 251] on div "23" at bounding box center [309, 252] width 16 height 16
type input "[DATE]"
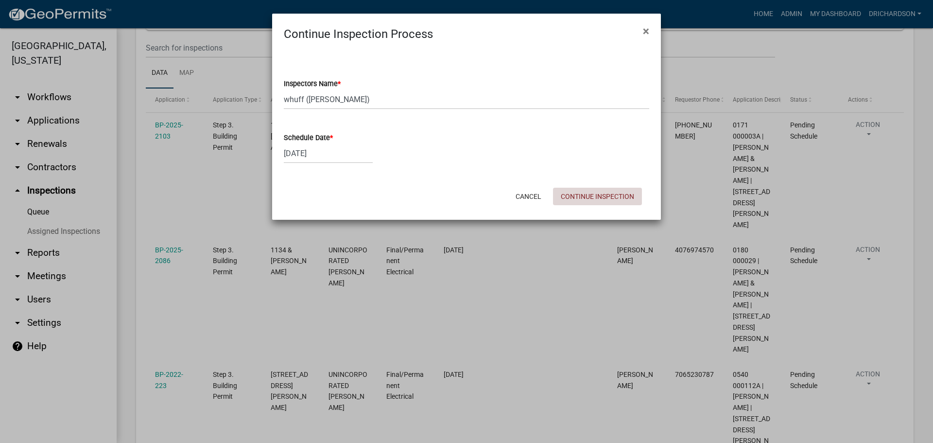
click at [626, 200] on button "Continue Inspection" at bounding box center [597, 196] width 89 height 17
